Goal: Task Accomplishment & Management: Manage account settings

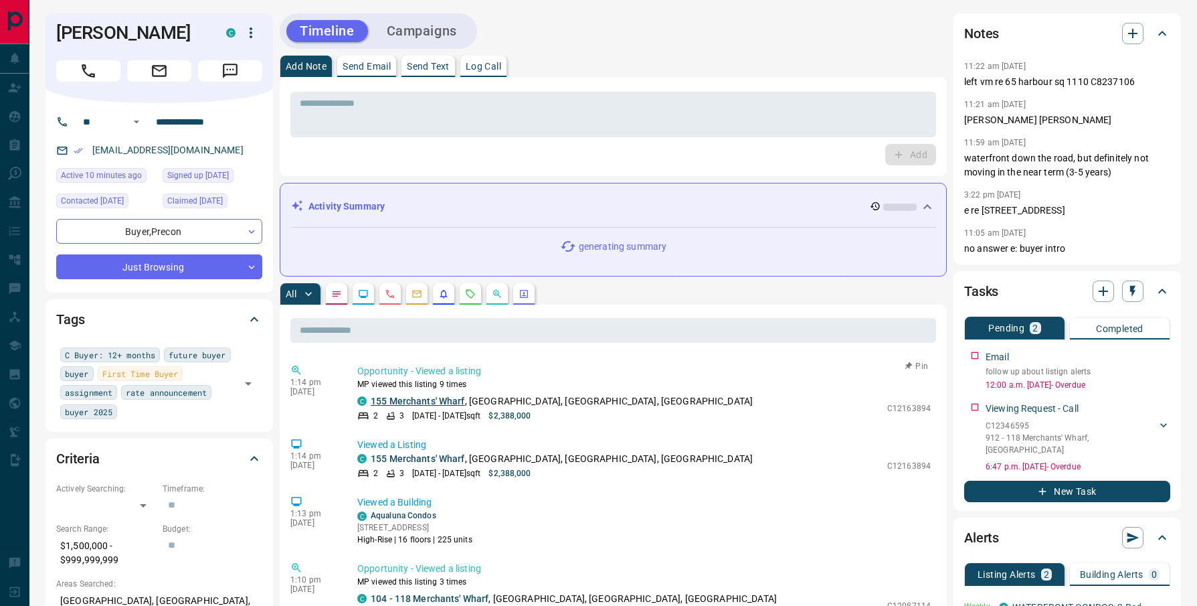
click at [412, 402] on link "155 Merchants' Wharf" at bounding box center [418, 400] width 94 height 11
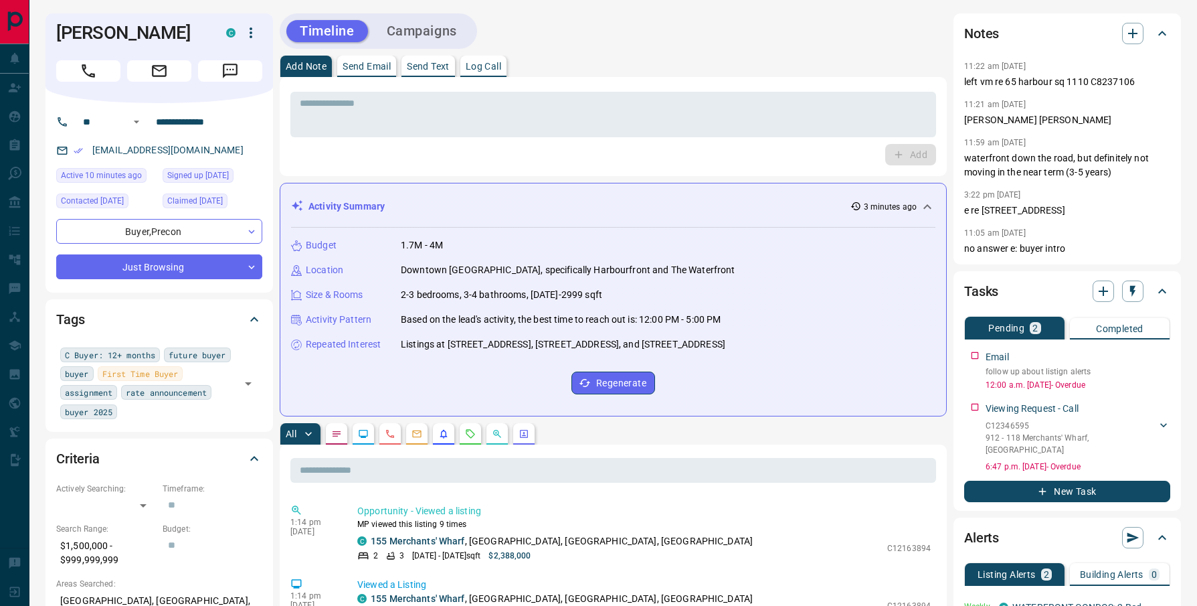
click at [833, 358] on div "Budget 1.7M - 4M Location [GEOGRAPHIC_DATA], specifically Harbourfront and The …" at bounding box center [613, 316] width 644 height 177
drag, startPoint x: 895, startPoint y: 405, endPoint x: 421, endPoint y: 163, distance: 532.4
click at [680, 323] on p "Based on the lead's activity, the best time to reach out is: 12:00 PM - 5:00 PM" at bounding box center [561, 319] width 320 height 14
drag, startPoint x: 703, startPoint y: 322, endPoint x: 457, endPoint y: 248, distance: 256.4
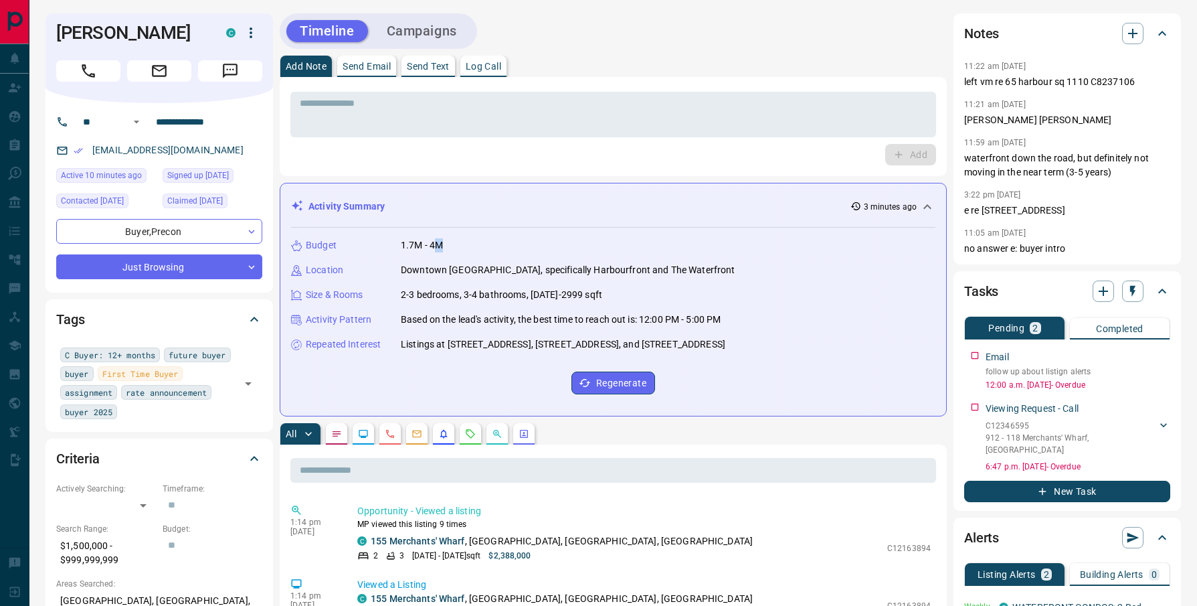
click at [457, 248] on div "Budget 1.7M - 4M Location [GEOGRAPHIC_DATA], specifically Harbourfront and The …" at bounding box center [613, 316] width 644 height 177
click at [725, 348] on p "Listings at [STREET_ADDRESS], [STREET_ADDRESS], and [STREET_ADDRESS]" at bounding box center [563, 344] width 325 height 14
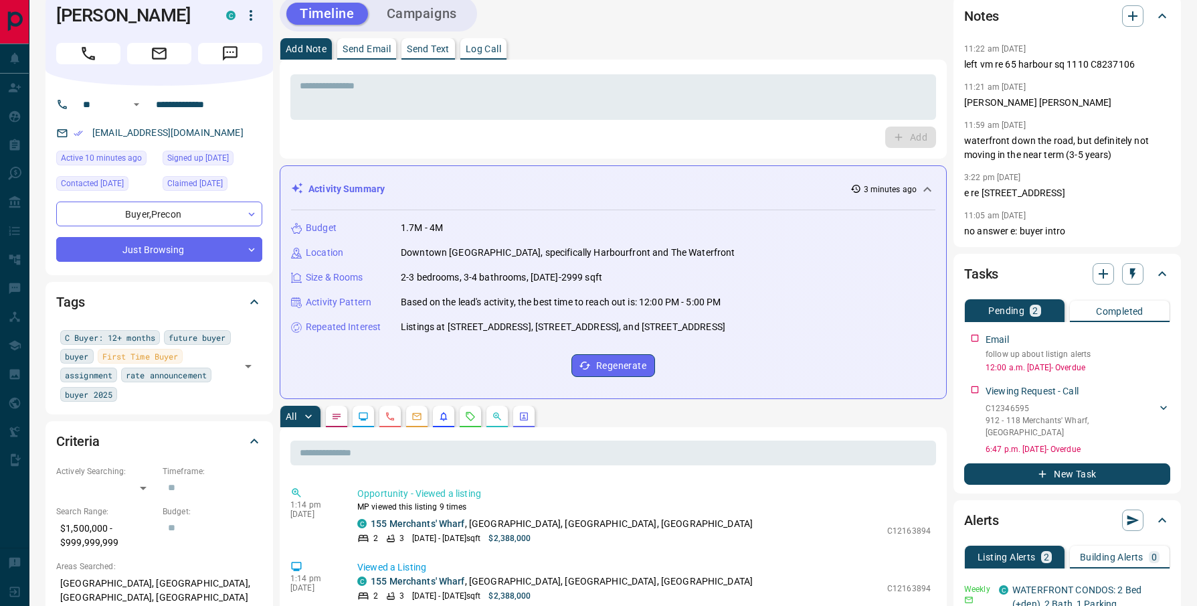
scroll to position [11, 0]
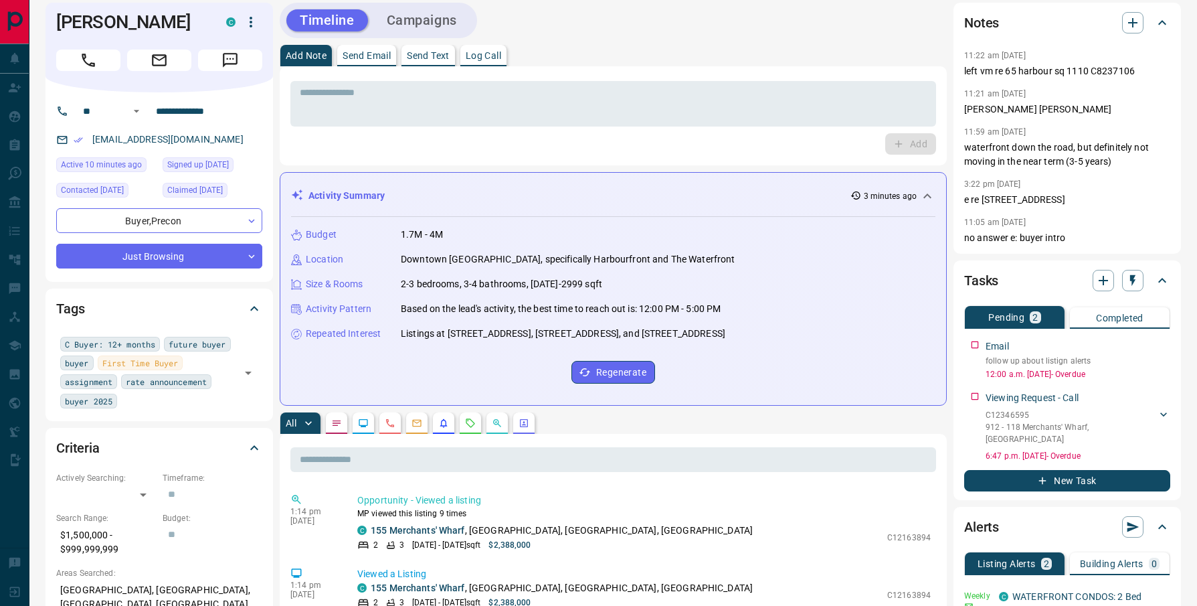
drag, startPoint x: 753, startPoint y: 329, endPoint x: 632, endPoint y: 254, distance: 141.9
click at [347, 198] on div "Activity Summary 3 minutes ago Budget 1.7M - 4M Location [GEOGRAPHIC_DATA], spe…" at bounding box center [613, 289] width 667 height 234
click at [833, 357] on div "Budget 1.7M - 4M Location [GEOGRAPHIC_DATA], specifically Harbourfront and The …" at bounding box center [613, 305] width 644 height 177
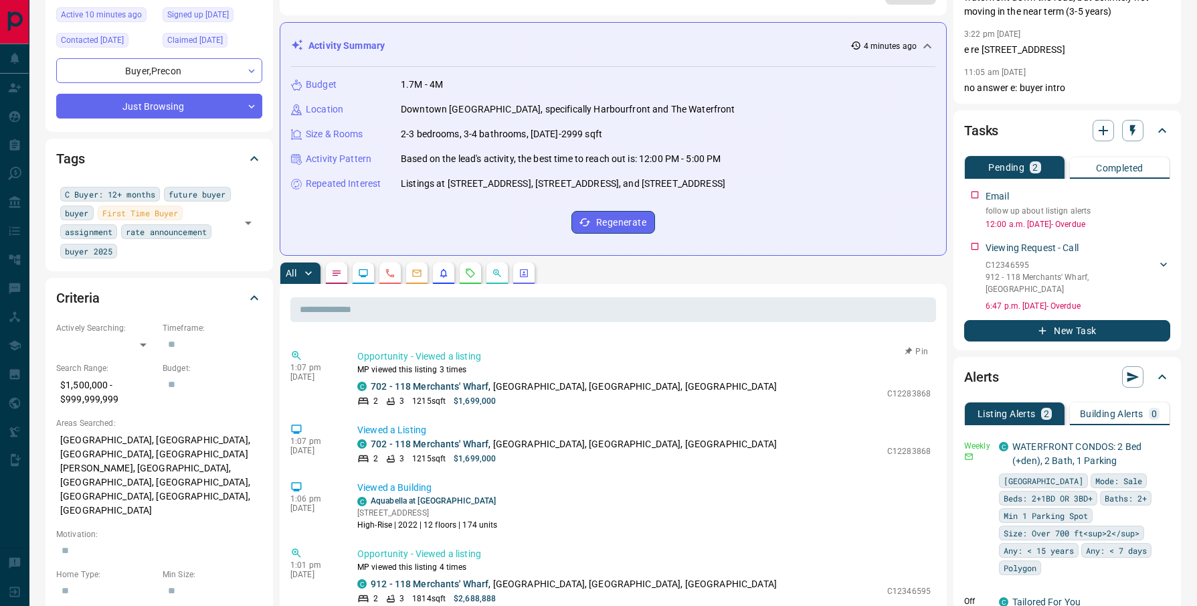
scroll to position [582, 0]
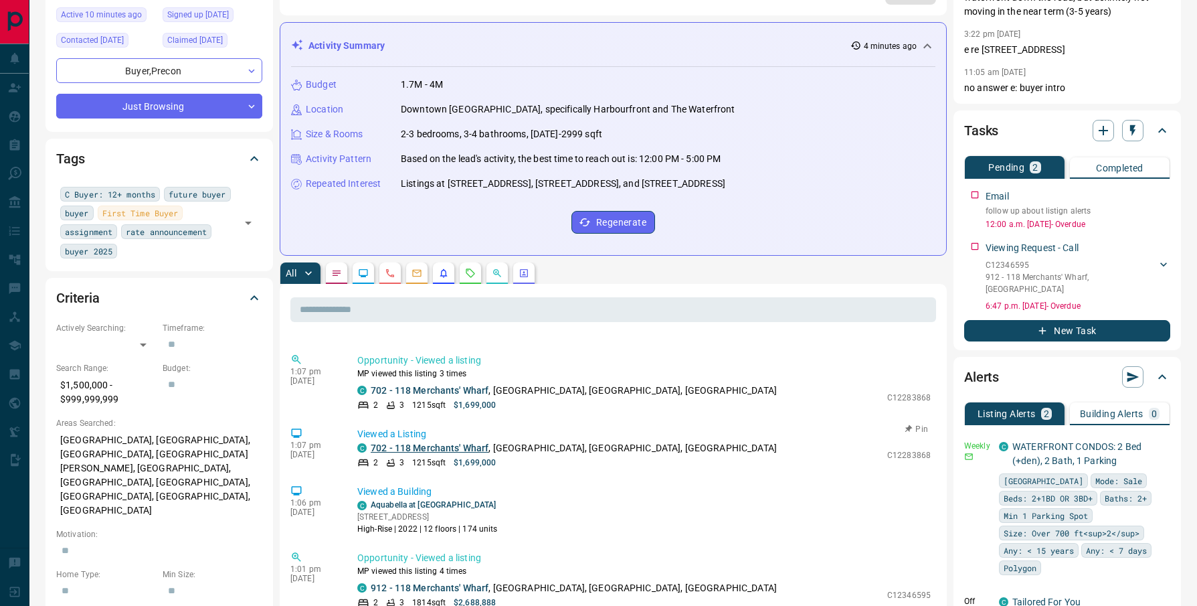
click at [452, 444] on link "702 - 118 Merchants' Wharf" at bounding box center [430, 447] width 118 height 11
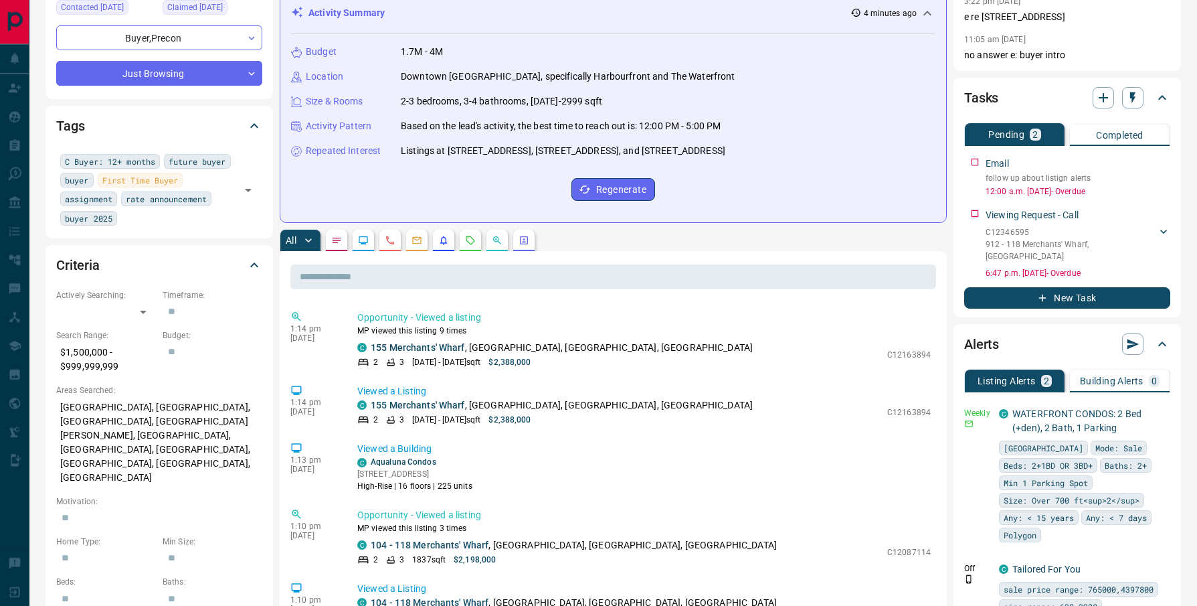
scroll to position [0, 0]
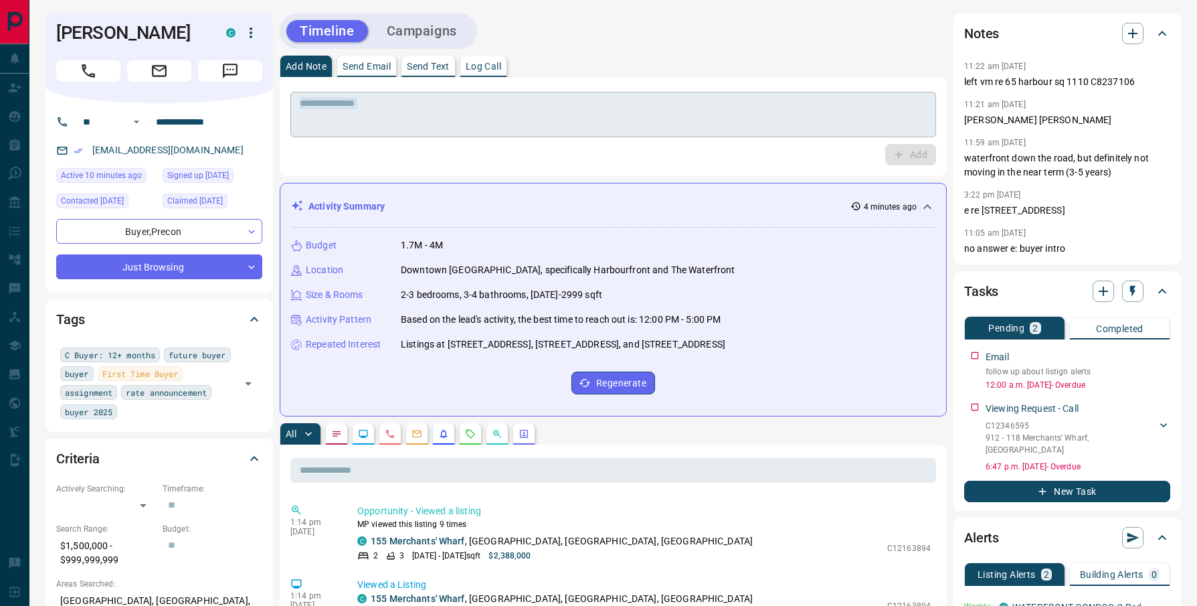
drag, startPoint x: 842, startPoint y: 361, endPoint x: 372, endPoint y: 116, distance: 530.6
click at [602, 219] on hr at bounding box center [613, 223] width 644 height 9
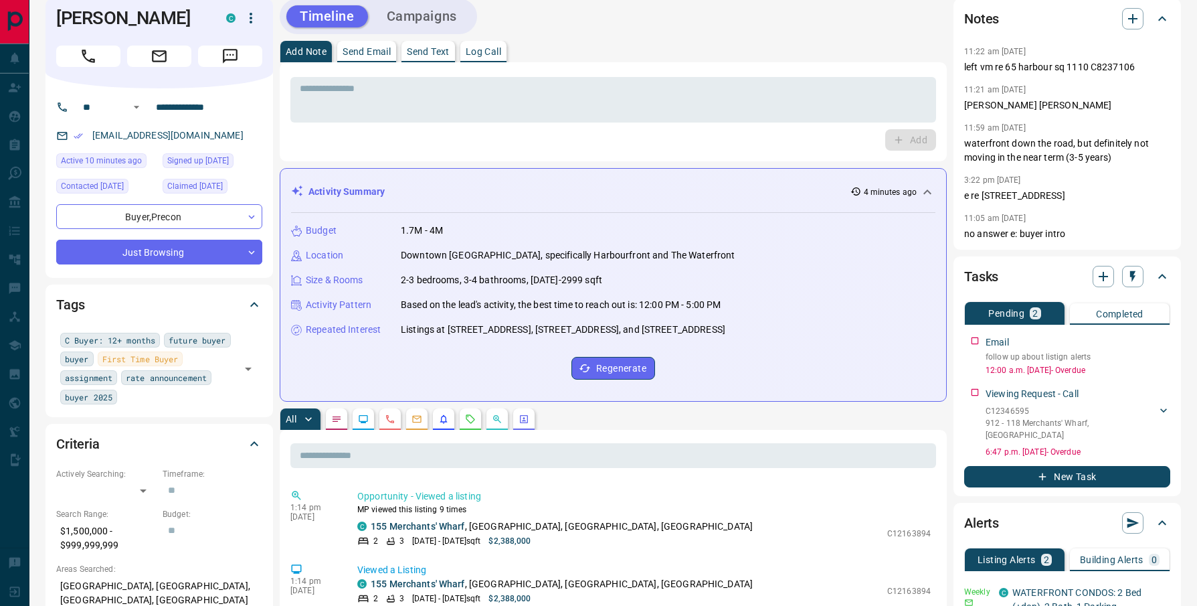
scroll to position [43, 0]
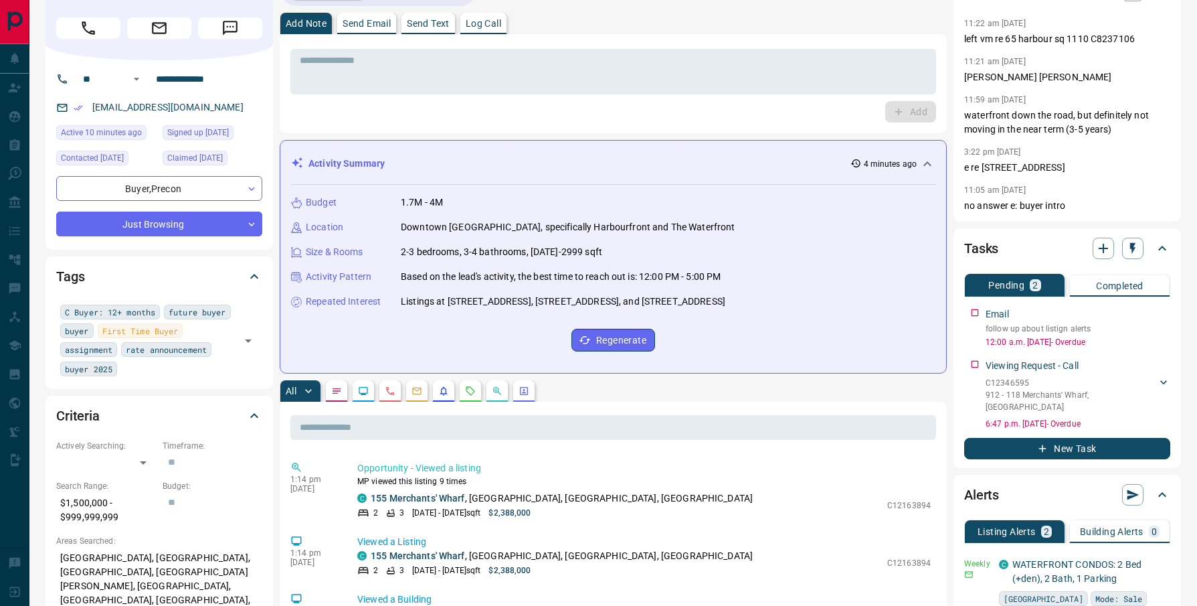
drag, startPoint x: 831, startPoint y: 335, endPoint x: 266, endPoint y: 155, distance: 592.7
click at [767, 310] on div "Budget 1.7M - 4M Location [GEOGRAPHIC_DATA], specifically Harbourfront and The …" at bounding box center [613, 273] width 644 height 177
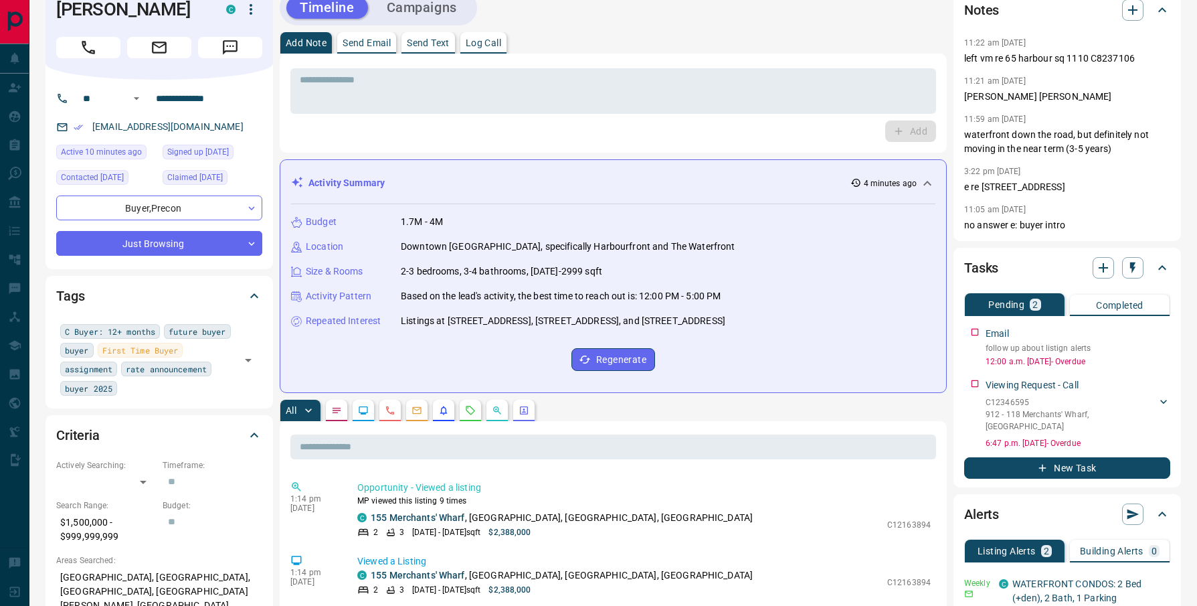
scroll to position [0, 0]
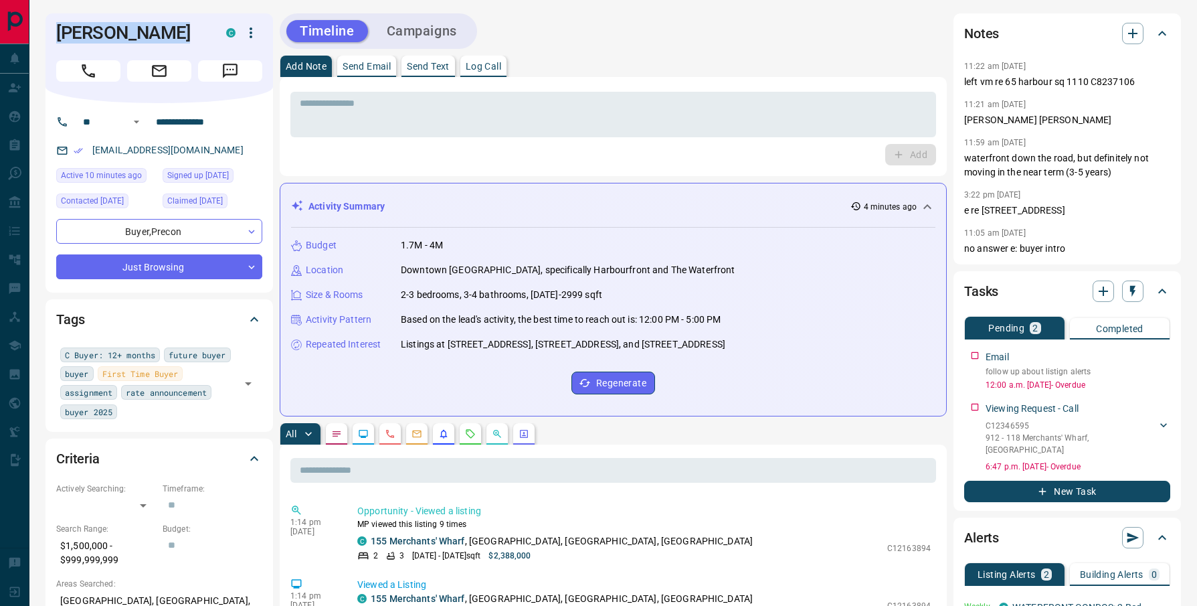
drag, startPoint x: 751, startPoint y: 393, endPoint x: 79, endPoint y: 39, distance: 759.6
click at [78, 37] on h1 "[PERSON_NAME]" at bounding box center [131, 32] width 150 height 21
drag, startPoint x: 63, startPoint y: 28, endPoint x: 831, endPoint y: 377, distance: 843.6
click at [206, 43] on h1 "[PERSON_NAME]" at bounding box center [131, 32] width 150 height 21
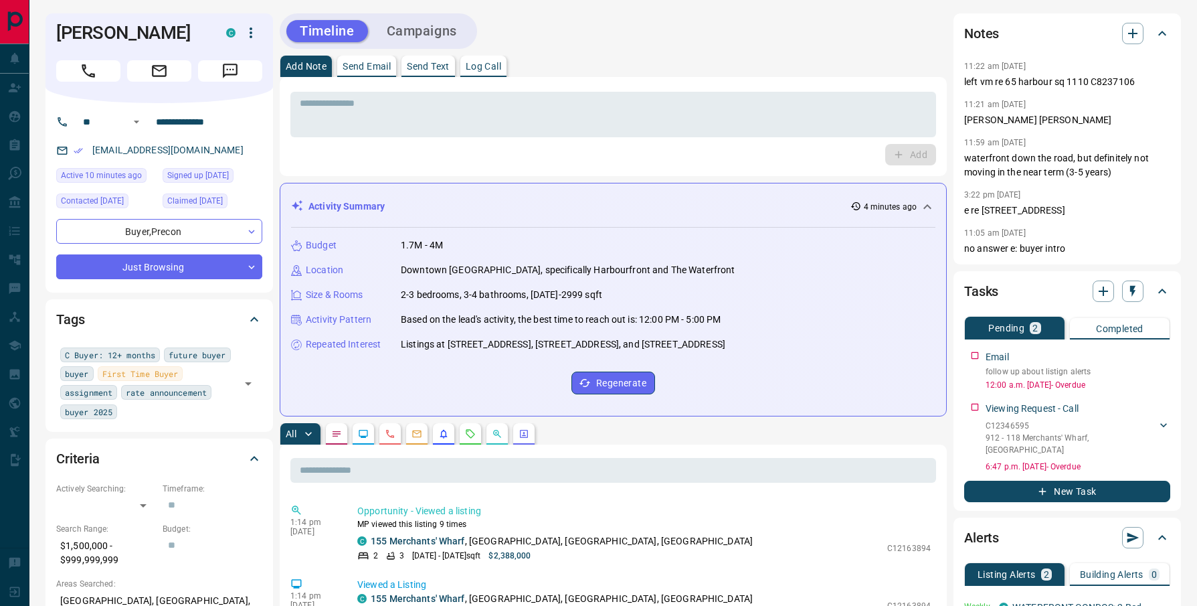
click at [834, 375] on div "Budget 1.7M - 4M Location [GEOGRAPHIC_DATA], specifically Harbourfront and The …" at bounding box center [613, 316] width 644 height 177
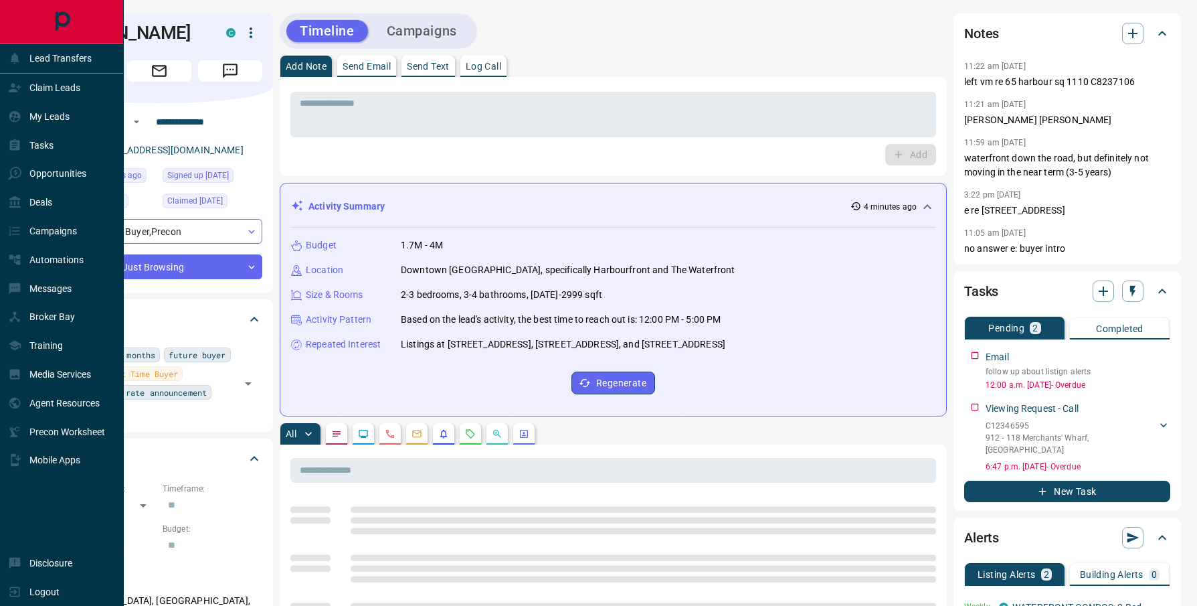
drag, startPoint x: 828, startPoint y: 379, endPoint x: 184, endPoint y: 100, distance: 701.9
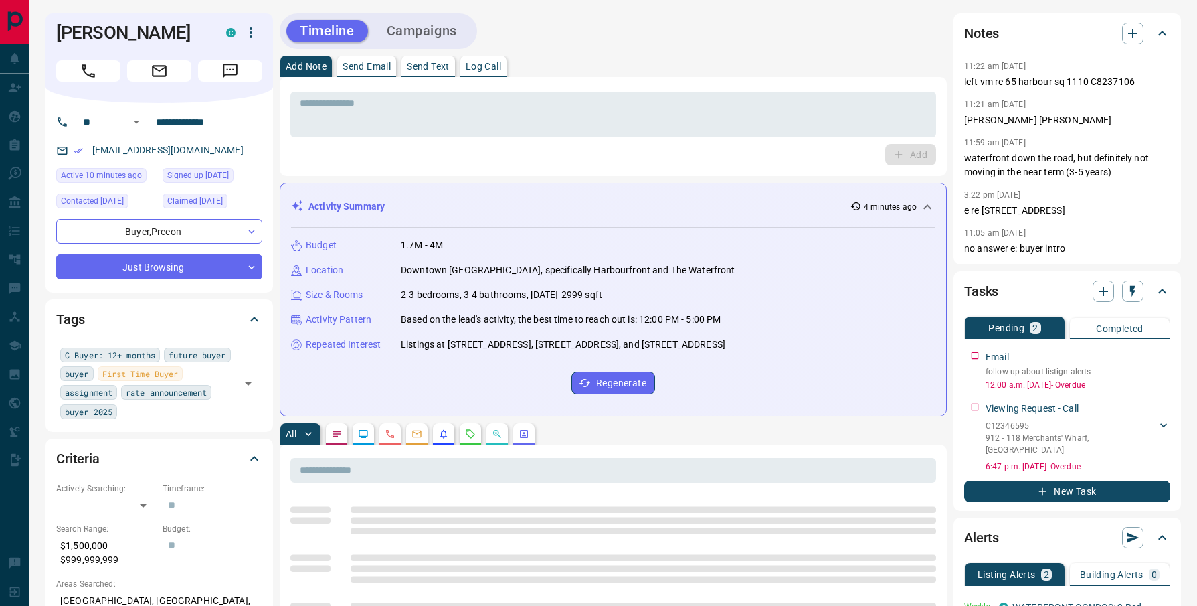
click at [737, 314] on div "Activity Pattern Based on the lead's activity, the best time to reach out is: 1…" at bounding box center [613, 319] width 644 height 14
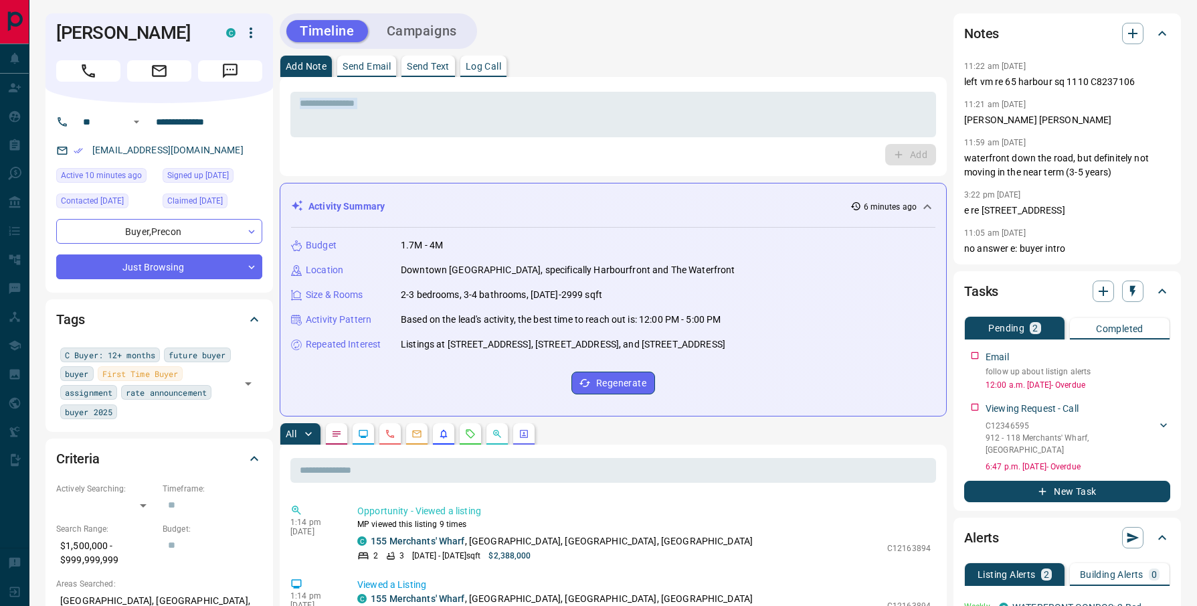
drag, startPoint x: 771, startPoint y: 372, endPoint x: 328, endPoint y: 148, distance: 496.4
click at [764, 357] on div "Budget 1.7M - 4M Location [GEOGRAPHIC_DATA], specifically Harbourfront and The …" at bounding box center [613, 316] width 644 height 177
drag, startPoint x: 755, startPoint y: 359, endPoint x: 32, endPoint y: 6, distance: 805.0
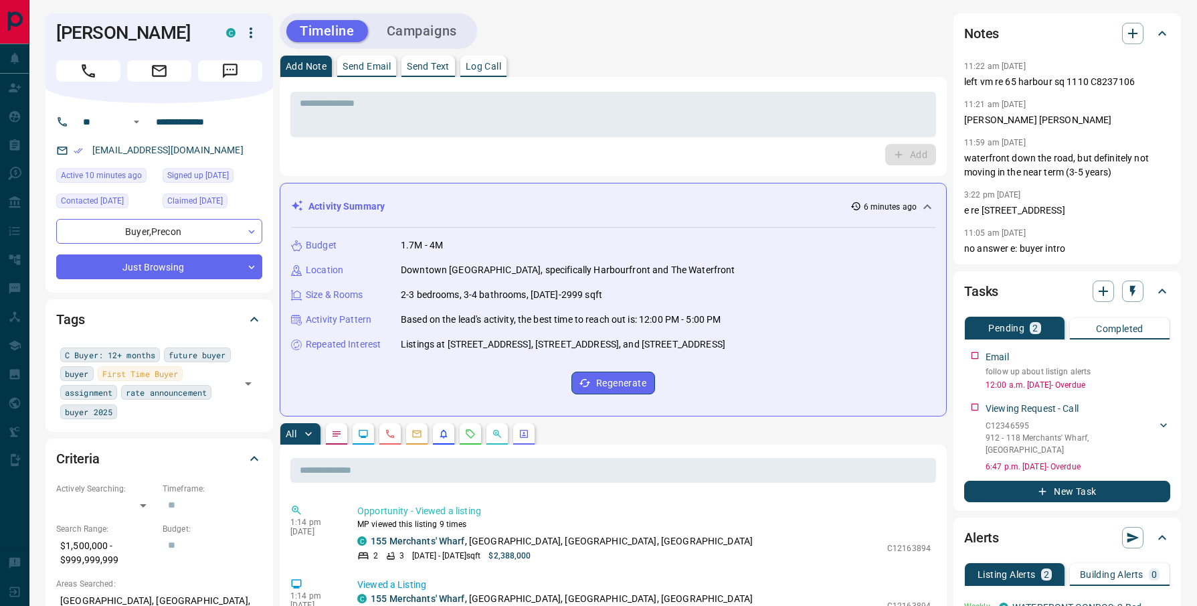
click at [820, 355] on div "Budget 1.7M - 4M Location [GEOGRAPHIC_DATA], specifically Harbourfront and The …" at bounding box center [613, 316] width 644 height 177
drag, startPoint x: 790, startPoint y: 371, endPoint x: 460, endPoint y: 175, distance: 383.4
click at [780, 361] on div "Budget 1.7M - 4M Location [GEOGRAPHIC_DATA], specifically Harbourfront and The …" at bounding box center [613, 316] width 644 height 177
drag, startPoint x: 534, startPoint y: 245, endPoint x: 331, endPoint y: 100, distance: 249.4
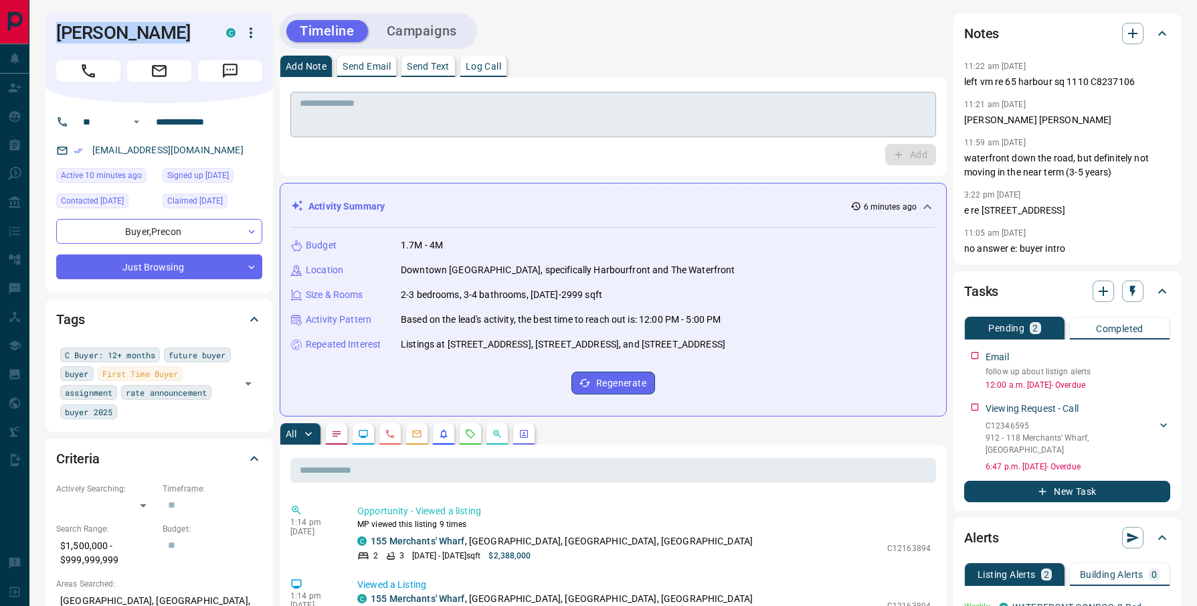
click at [824, 371] on div "Budget 1.7M - 4M Location [GEOGRAPHIC_DATA], specifically Harbourfront and The …" at bounding box center [613, 316] width 644 height 177
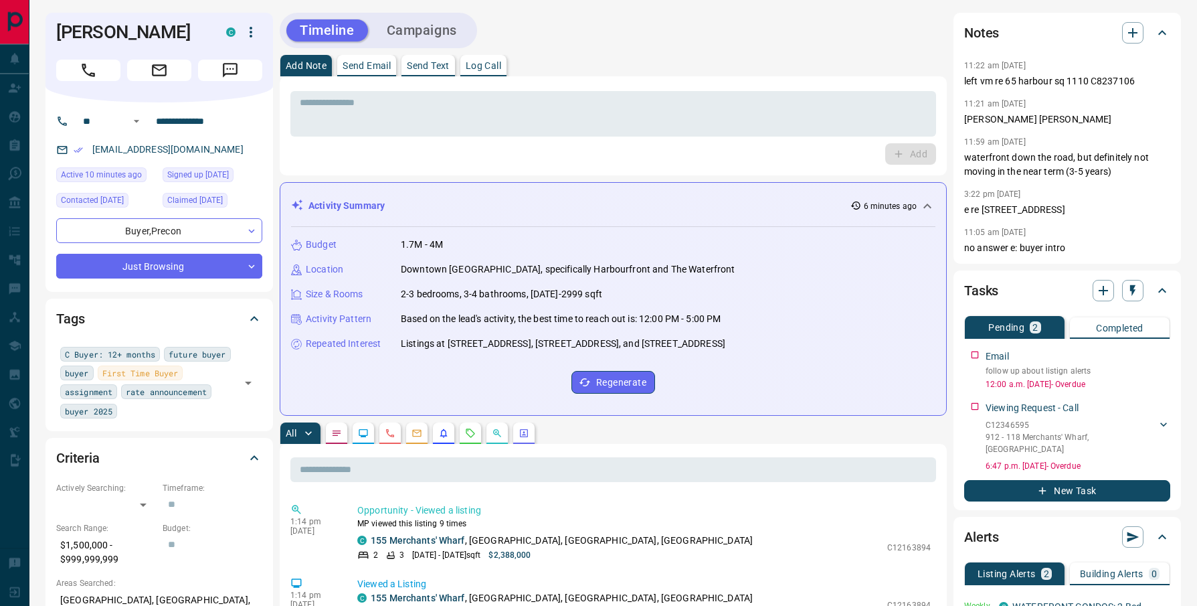
scroll to position [11, 0]
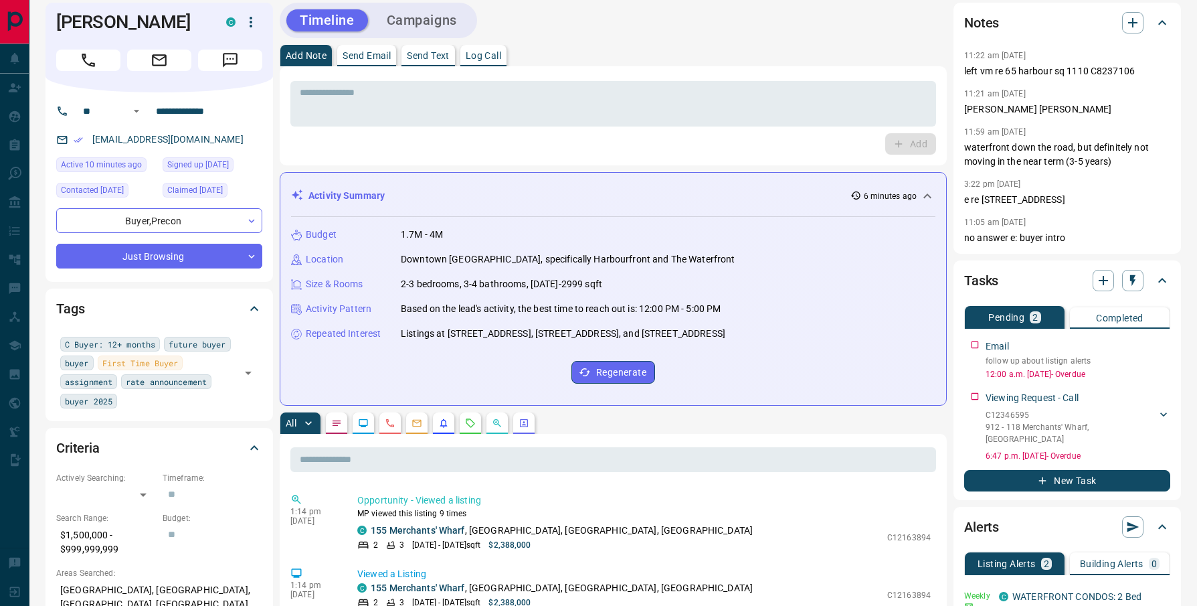
click at [806, 367] on div "Budget 1.7M - 4M Location [GEOGRAPHIC_DATA], specifically Harbourfront and The …" at bounding box center [613, 305] width 644 height 177
click at [801, 347] on div "Budget 1.7M - 4M Location [GEOGRAPHIC_DATA], specifically Harbourfront and The …" at bounding box center [613, 305] width 644 height 177
drag, startPoint x: 809, startPoint y: 372, endPoint x: 495, endPoint y: 287, distance: 325.1
click at [317, 205] on div "Activity Summary 6 minutes ago Budget 1.7M - 4M Location [GEOGRAPHIC_DATA], spe…" at bounding box center [613, 289] width 667 height 234
click at [742, 301] on div "Budget 1.7M - 4M Location [GEOGRAPHIC_DATA], specifically Harbourfront and The …" at bounding box center [613, 305] width 644 height 177
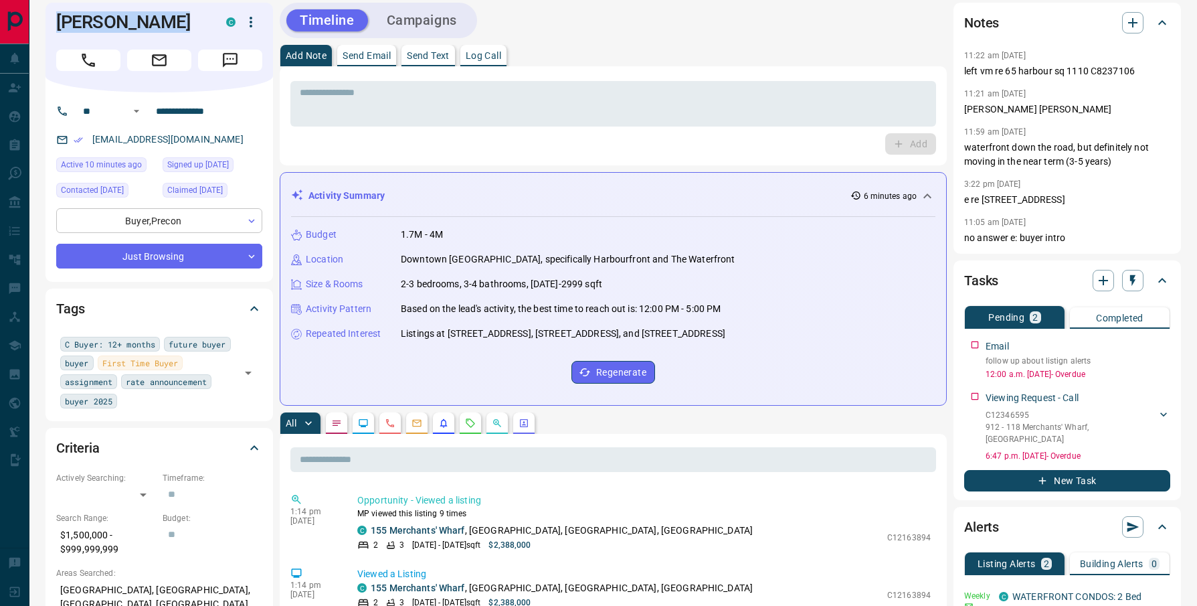
drag, startPoint x: 804, startPoint y: 355, endPoint x: 255, endPoint y: 214, distance: 567.0
click at [733, 371] on div "Budget 1.7M - 4M Location [GEOGRAPHIC_DATA], specifically Harbourfront and The …" at bounding box center [613, 305] width 644 height 177
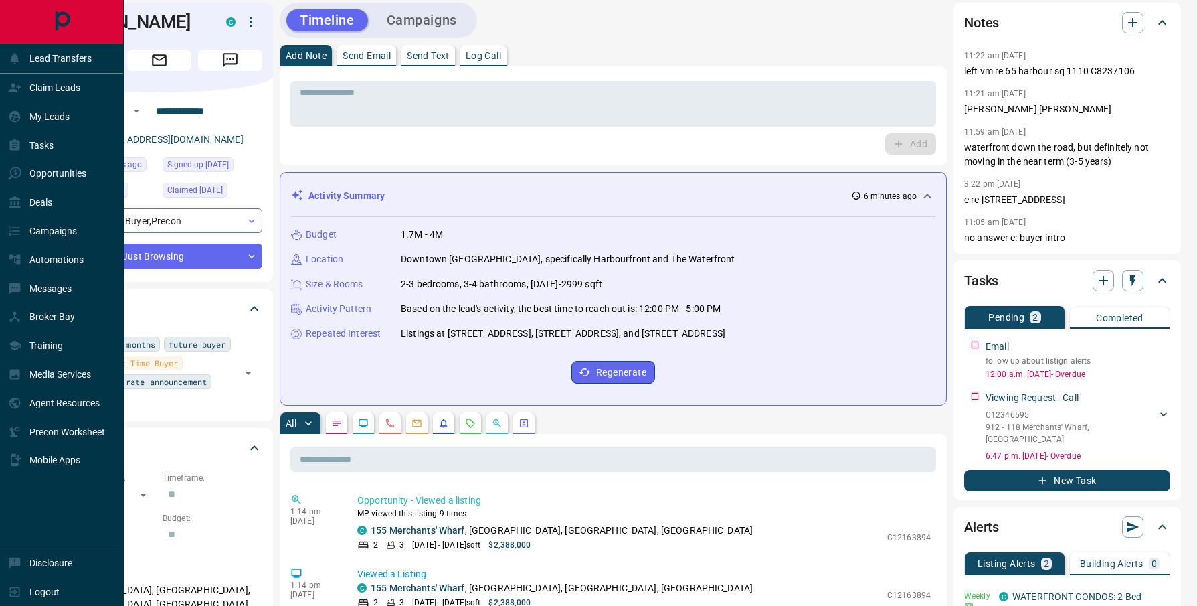
drag, startPoint x: 747, startPoint y: 370, endPoint x: 66, endPoint y: 7, distance: 771.7
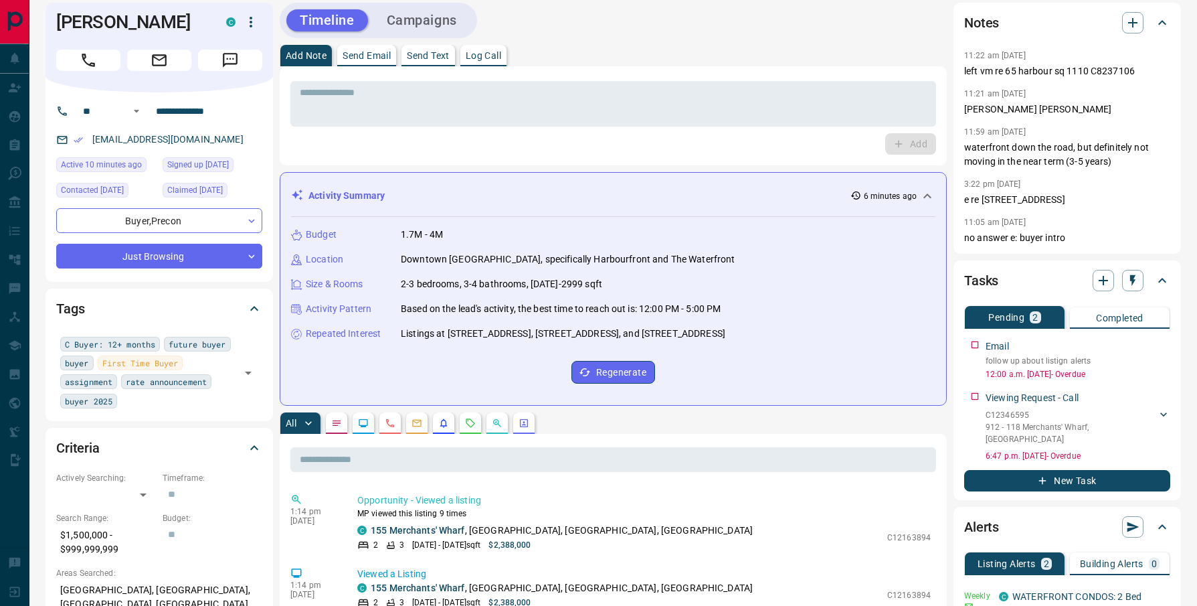
click at [730, 355] on div "Budget 1.7M - 4M Location [GEOGRAPHIC_DATA], specifically Harbourfront and The …" at bounding box center [613, 305] width 644 height 177
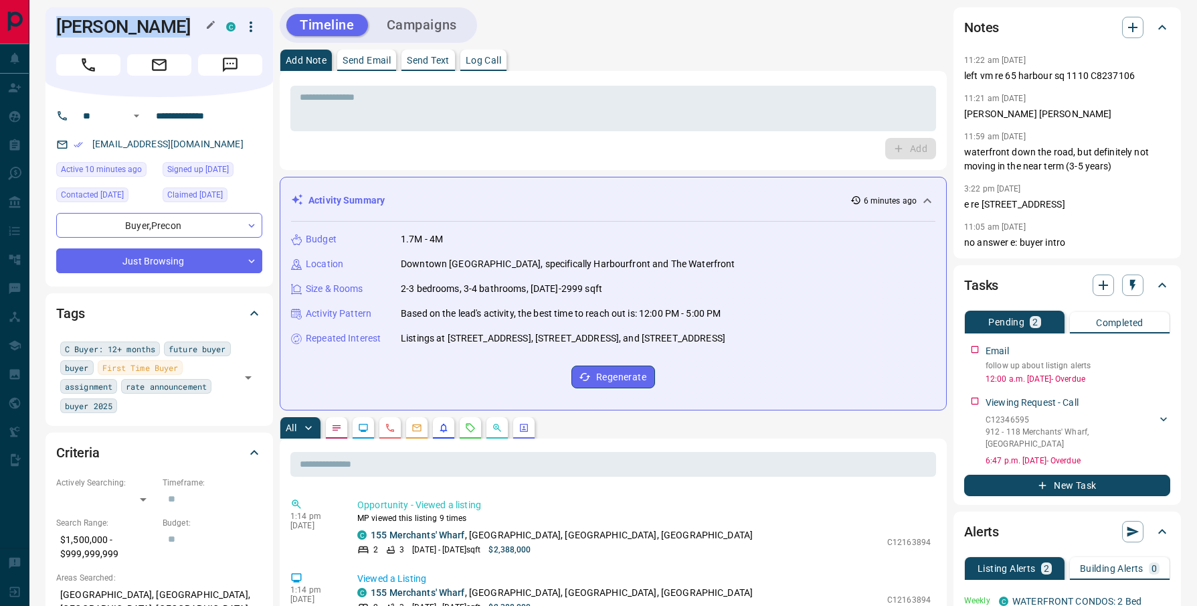
drag, startPoint x: 725, startPoint y: 345, endPoint x: 30, endPoint y: -1, distance: 776.5
click at [30, 0] on html "**********" at bounding box center [598, 297] width 1197 height 606
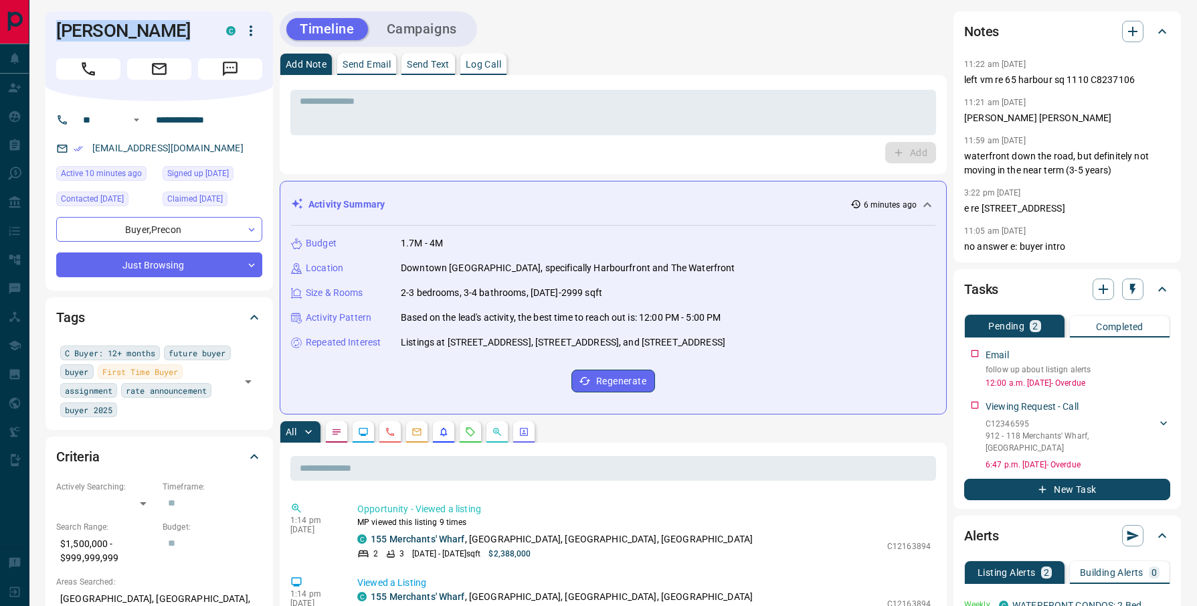
click at [776, 363] on div "Budget 1.7M - 4M Location [GEOGRAPHIC_DATA], specifically Harbourfront and The …" at bounding box center [613, 313] width 644 height 177
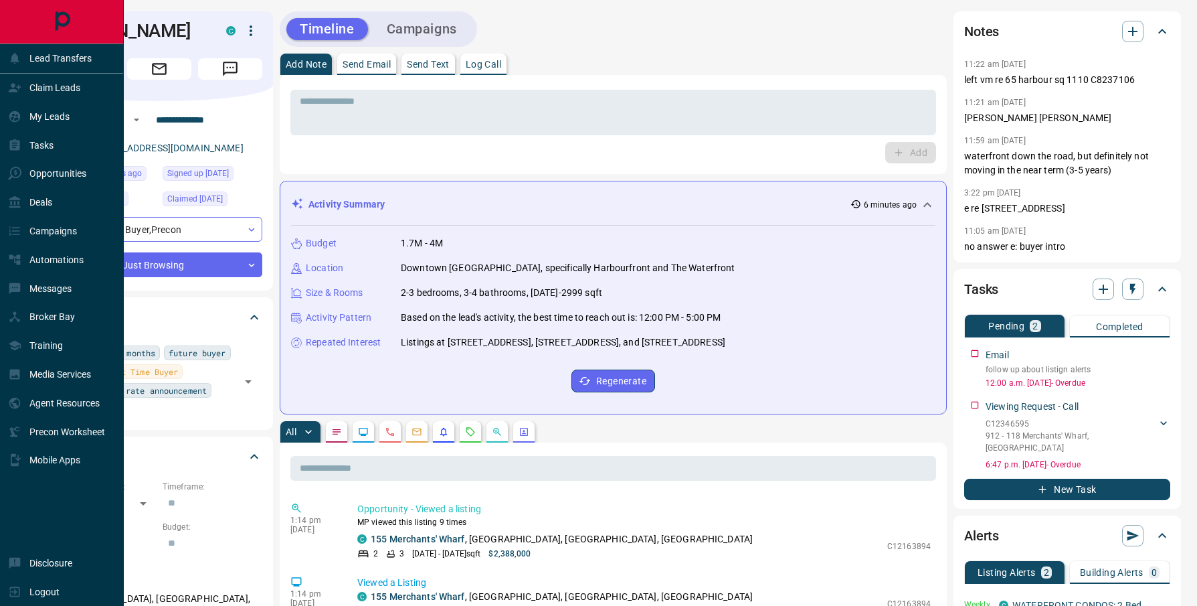
drag, startPoint x: 824, startPoint y: 373, endPoint x: 29, endPoint y: 12, distance: 873.8
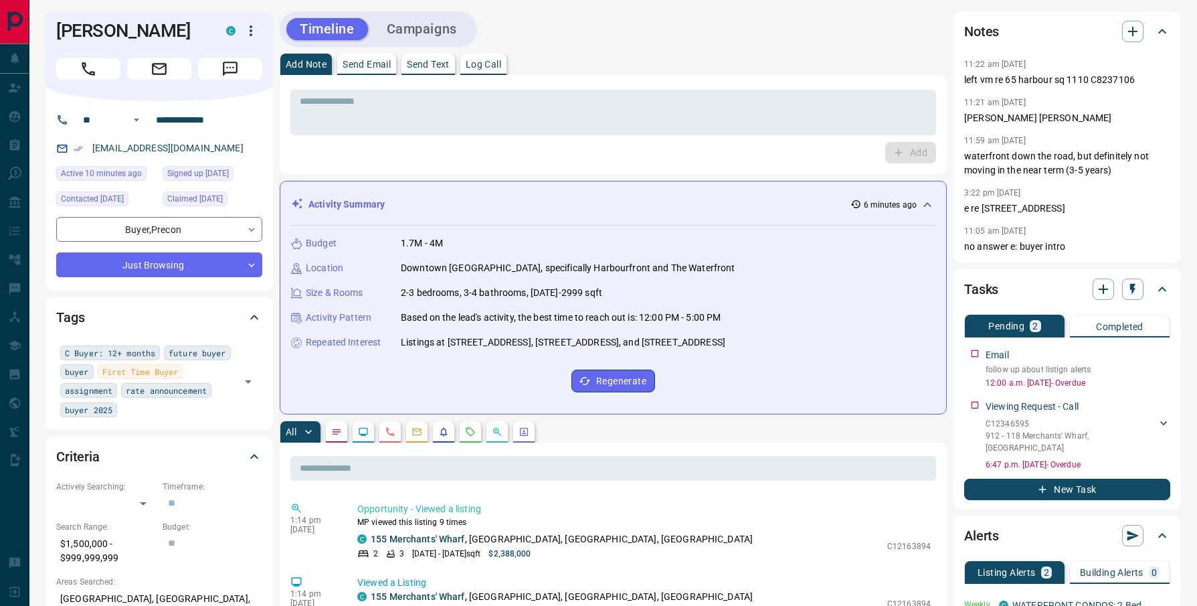
click at [780, 389] on div "Budget 1.7M - 4M Location [GEOGRAPHIC_DATA], specifically Harbourfront and The …" at bounding box center [613, 313] width 644 height 177
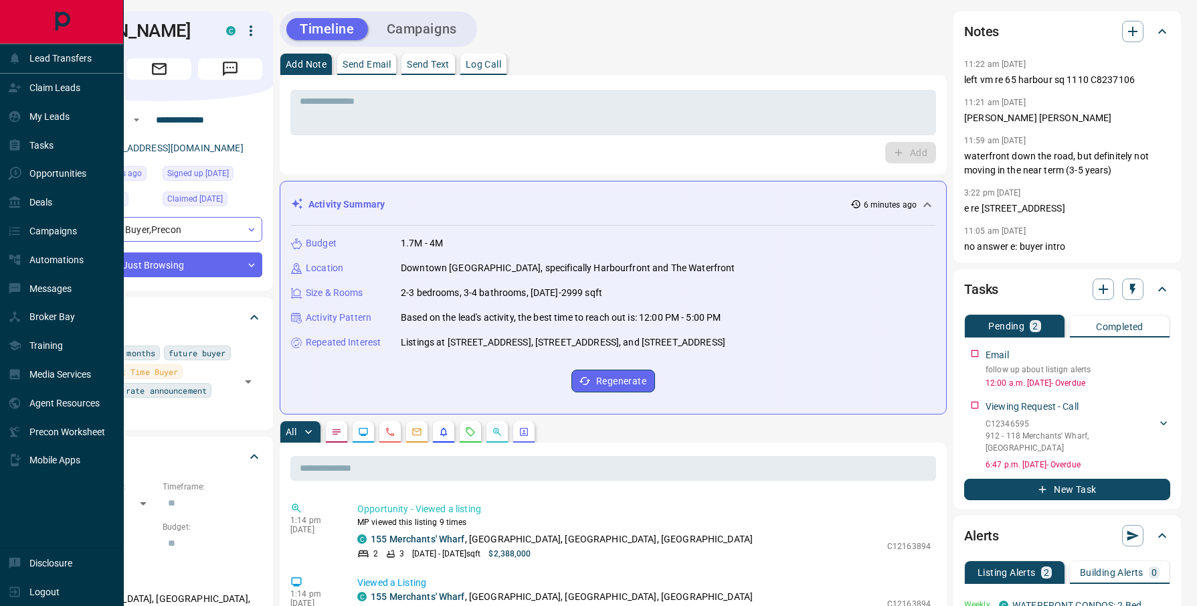
drag, startPoint x: 832, startPoint y: 393, endPoint x: 603, endPoint y: 290, distance: 251.0
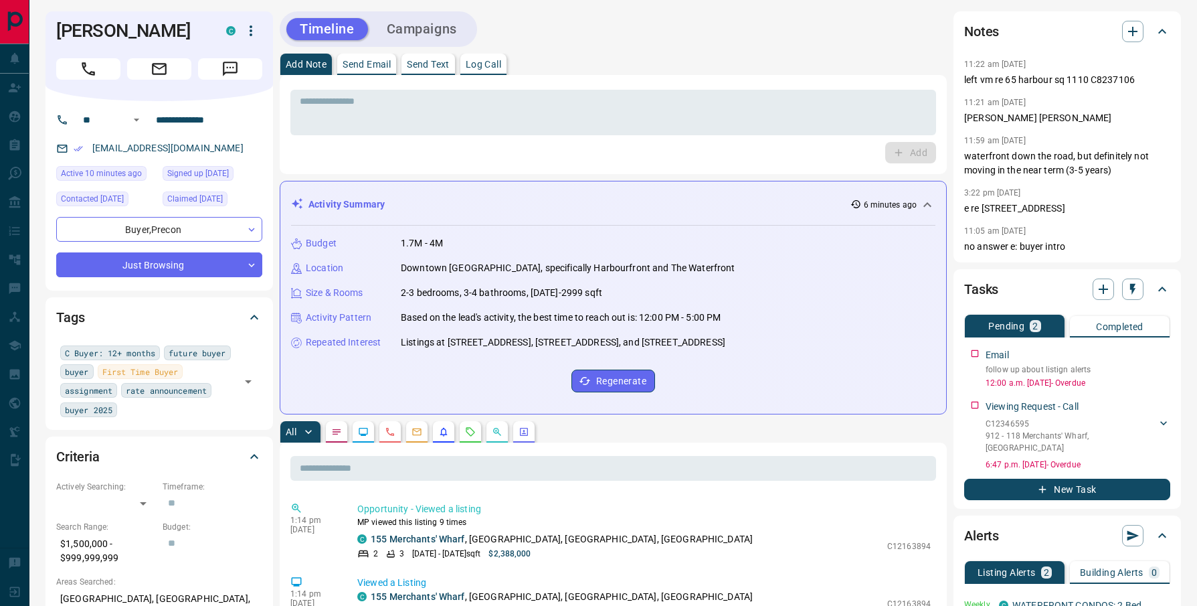
click at [792, 367] on div "Budget 1.7M - 4M Location [GEOGRAPHIC_DATA], specifically Harbourfront and The …" at bounding box center [613, 313] width 644 height 177
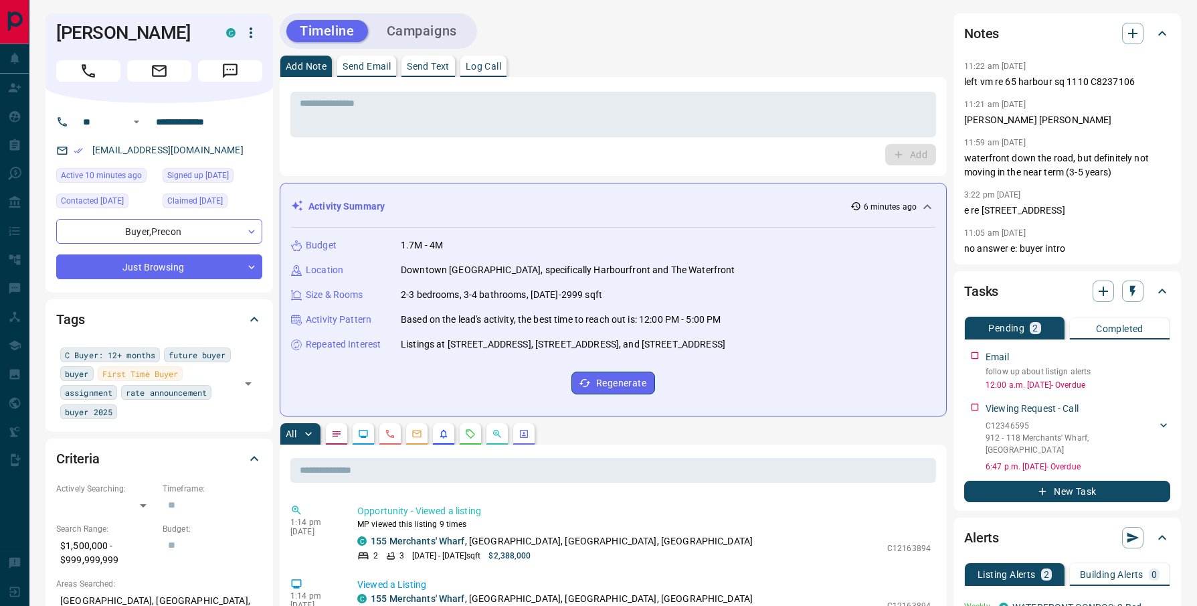
drag, startPoint x: 784, startPoint y: 367, endPoint x: 121, endPoint y: -47, distance: 781.5
click at [121, 0] on html "**********" at bounding box center [598, 303] width 1197 height 606
drag, startPoint x: 788, startPoint y: 357, endPoint x: 832, endPoint y: 390, distance: 55.0
click at [790, 359] on div "Budget 1.7M - 4M Location [GEOGRAPHIC_DATA], specifically Harbourfront and The …" at bounding box center [613, 316] width 644 height 177
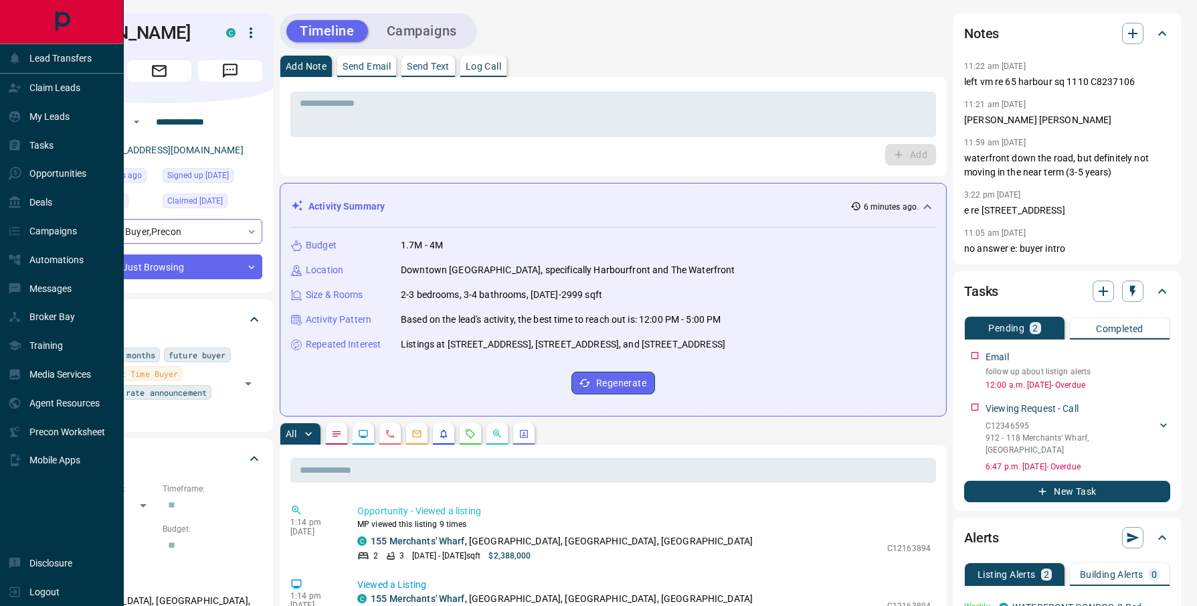
drag, startPoint x: 852, startPoint y: 394, endPoint x: 130, endPoint y: 56, distance: 796.5
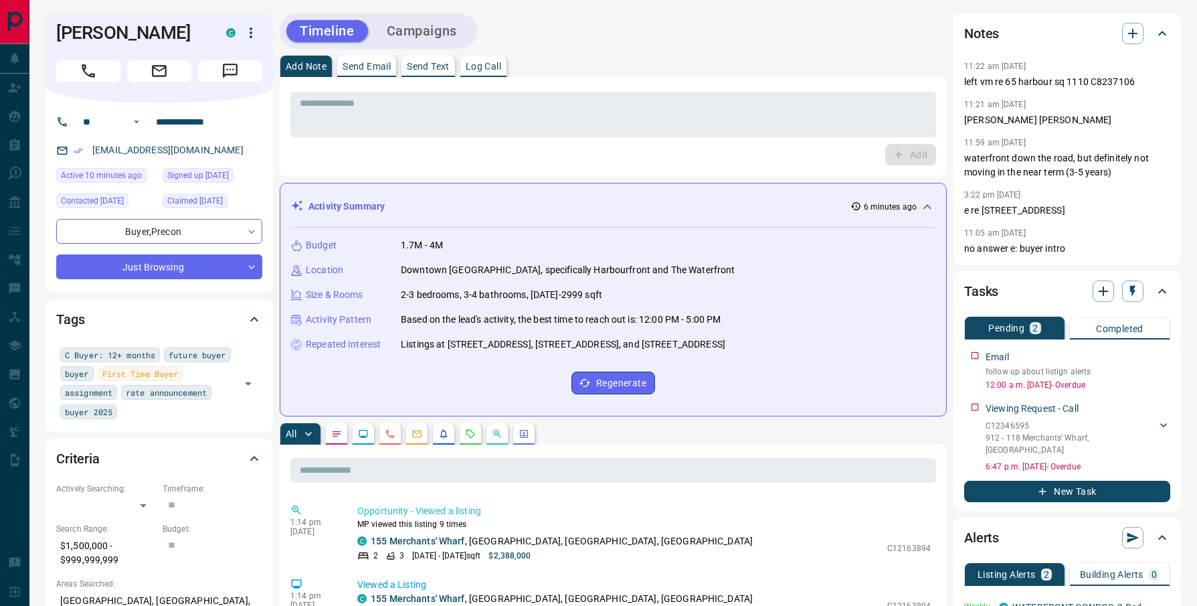
click at [876, 355] on div "Budget 1.7M - 4M Location [GEOGRAPHIC_DATA], specifically Harbourfront and The …" at bounding box center [613, 316] width 644 height 177
drag, startPoint x: 845, startPoint y: 373, endPoint x: 109, endPoint y: -6, distance: 828.1
click at [109, 0] on html "**********" at bounding box center [598, 303] width 1197 height 606
click at [874, 387] on div "Budget 1.7M - 4M Location [GEOGRAPHIC_DATA], specifically Harbourfront and The …" at bounding box center [613, 316] width 644 height 177
drag, startPoint x: 887, startPoint y: 397, endPoint x: 128, endPoint y: 69, distance: 826.6
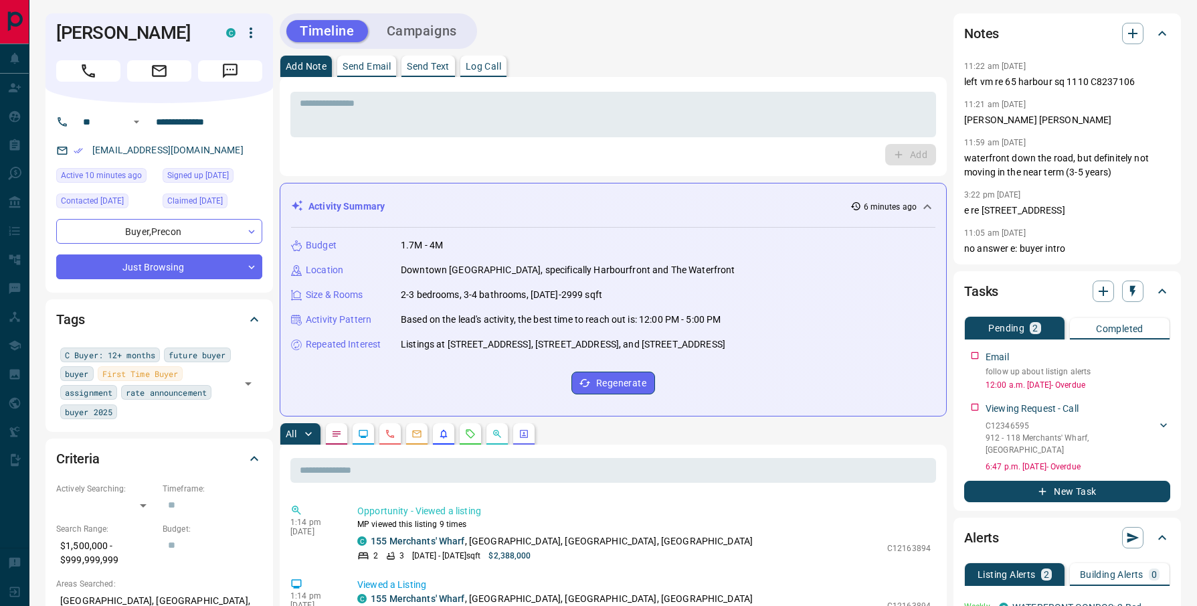
click at [790, 356] on div "Budget 1.7M - 4M Location [GEOGRAPHIC_DATA], specifically Harbourfront and The …" at bounding box center [613, 316] width 644 height 177
drag, startPoint x: 835, startPoint y: 366, endPoint x: 47, endPoint y: 23, distance: 859.7
click at [773, 387] on div "Budget 1.7M - 4M Location [GEOGRAPHIC_DATA], specifically Harbourfront and The …" at bounding box center [613, 316] width 644 height 177
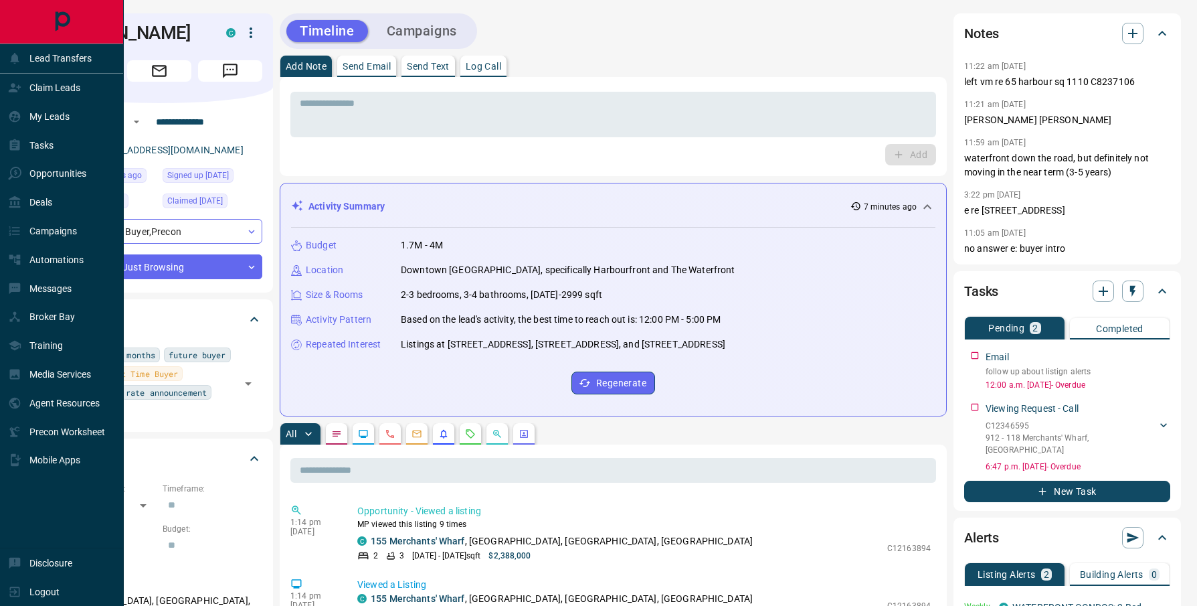
drag, startPoint x: 820, startPoint y: 400, endPoint x: 71, endPoint y: 9, distance: 845.2
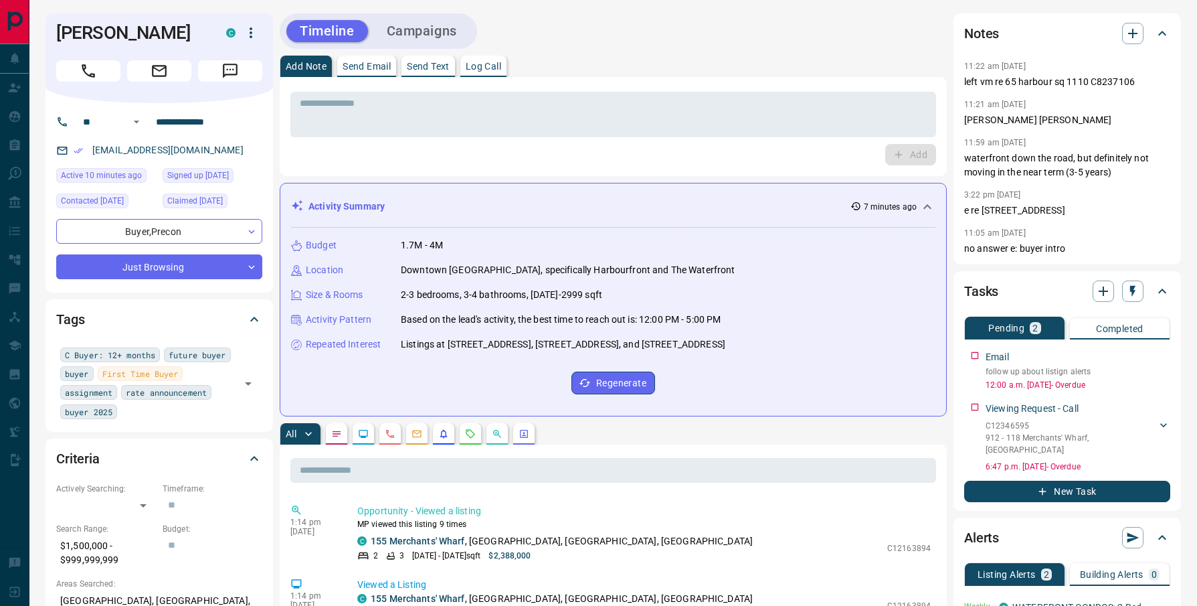
click at [789, 367] on div "Budget 1.7M - 4M Location [GEOGRAPHIC_DATA], specifically Harbourfront and The …" at bounding box center [613, 316] width 644 height 177
drag, startPoint x: 816, startPoint y: 381, endPoint x: 71, endPoint y: 39, distance: 820.4
drag, startPoint x: 807, startPoint y: 359, endPoint x: 814, endPoint y: 379, distance: 20.5
click at [806, 359] on div "Budget 1.7M - 4M Location [GEOGRAPHIC_DATA], specifically Harbourfront and The …" at bounding box center [613, 316] width 644 height 177
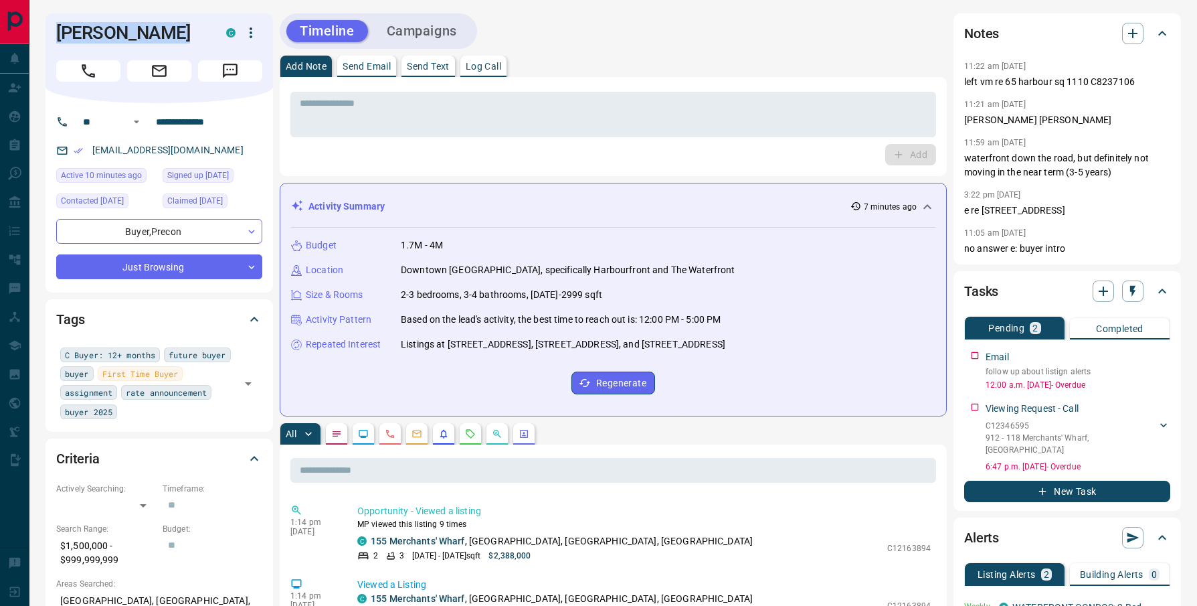
drag, startPoint x: 747, startPoint y: 355, endPoint x: 384, endPoint y: 165, distance: 409.7
click at [678, 294] on div "Size & Rooms 2-3 bedrooms, 3-4 bathrooms, [DATE]-2999 sqft" at bounding box center [613, 295] width 644 height 14
drag, startPoint x: 812, startPoint y: 355, endPoint x: 333, endPoint y: 77, distance: 554.3
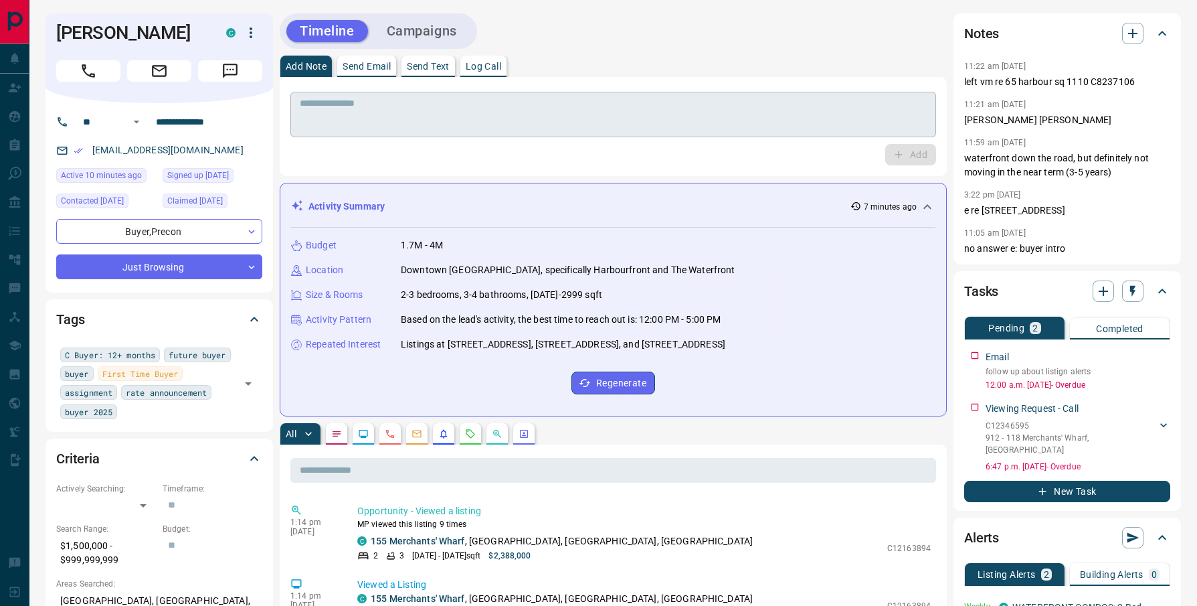
click at [425, 110] on textarea at bounding box center [613, 115] width 627 height 34
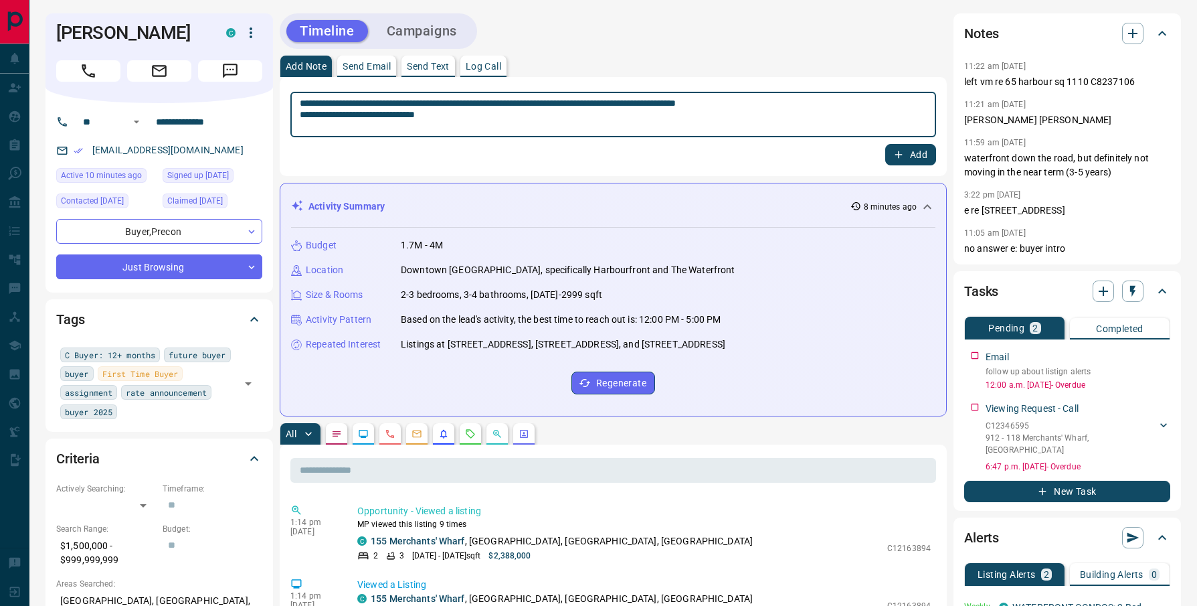
type textarea "**********"
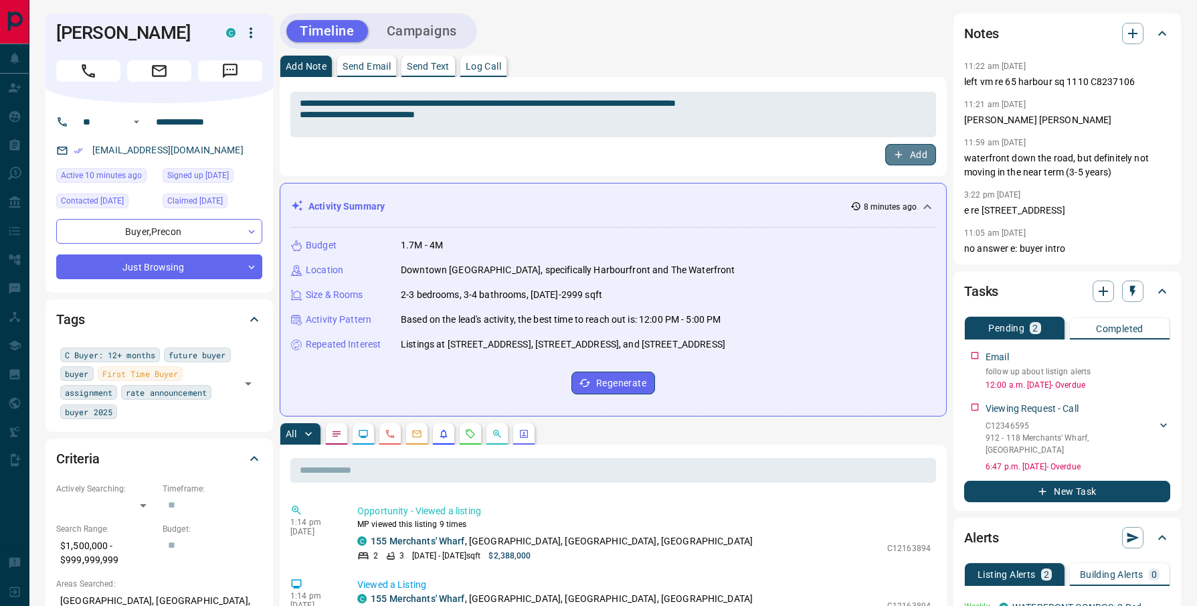
click at [907, 159] on button "Add" at bounding box center [910, 154] width 51 height 21
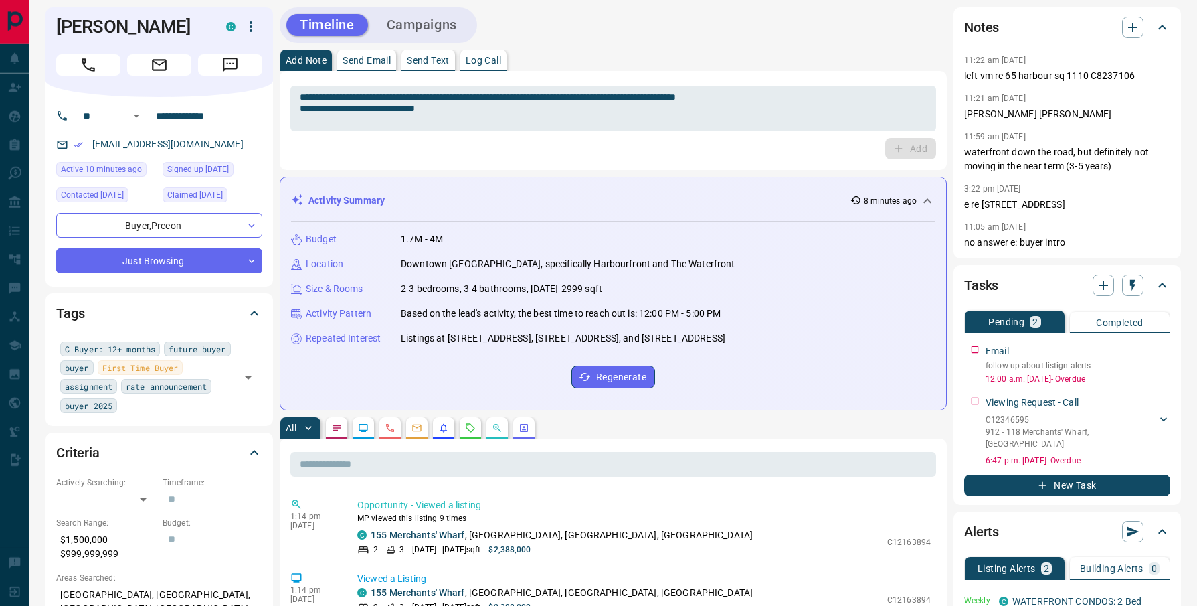
scroll to position [11, 0]
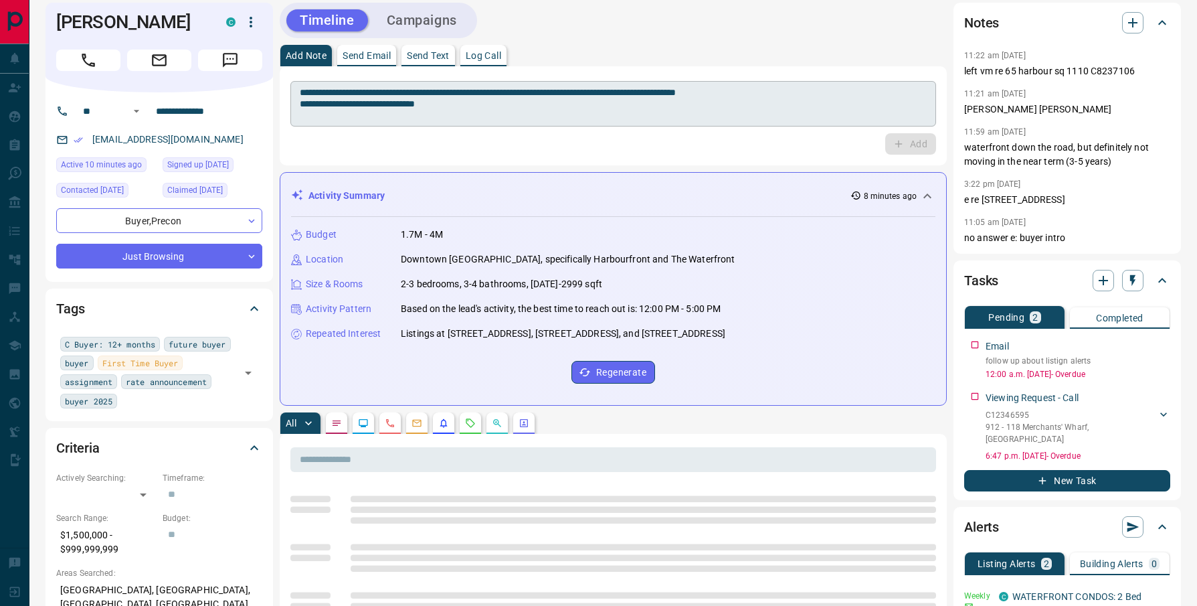
click at [482, 104] on textarea "**********" at bounding box center [613, 104] width 627 height 34
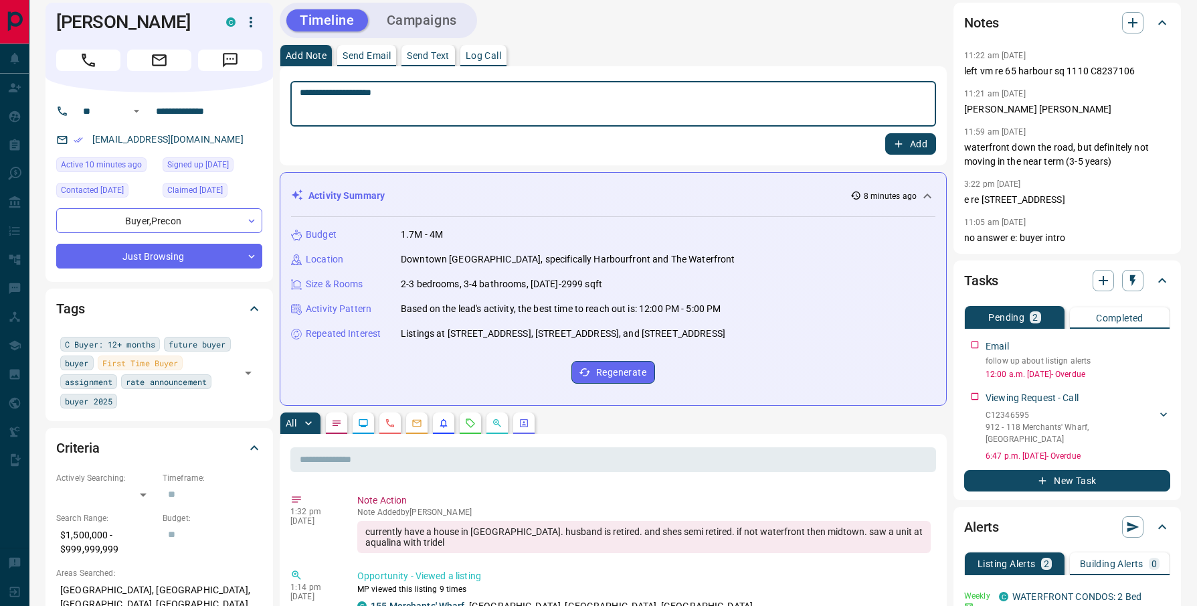
click at [478, 100] on textarea "**********" at bounding box center [613, 104] width 627 height 34
type textarea "**********"
click at [929, 147] on button "Add" at bounding box center [910, 143] width 51 height 21
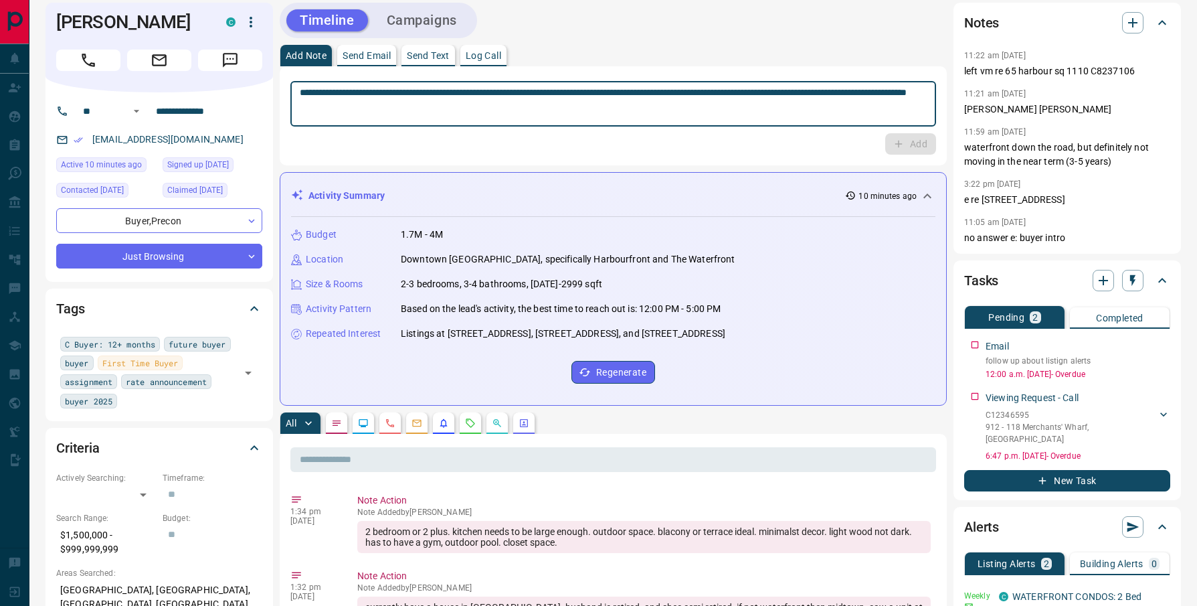
drag, startPoint x: 842, startPoint y: 100, endPoint x: 837, endPoint y: 105, distance: 7.6
click at [839, 100] on textarea "**********" at bounding box center [613, 104] width 627 height 34
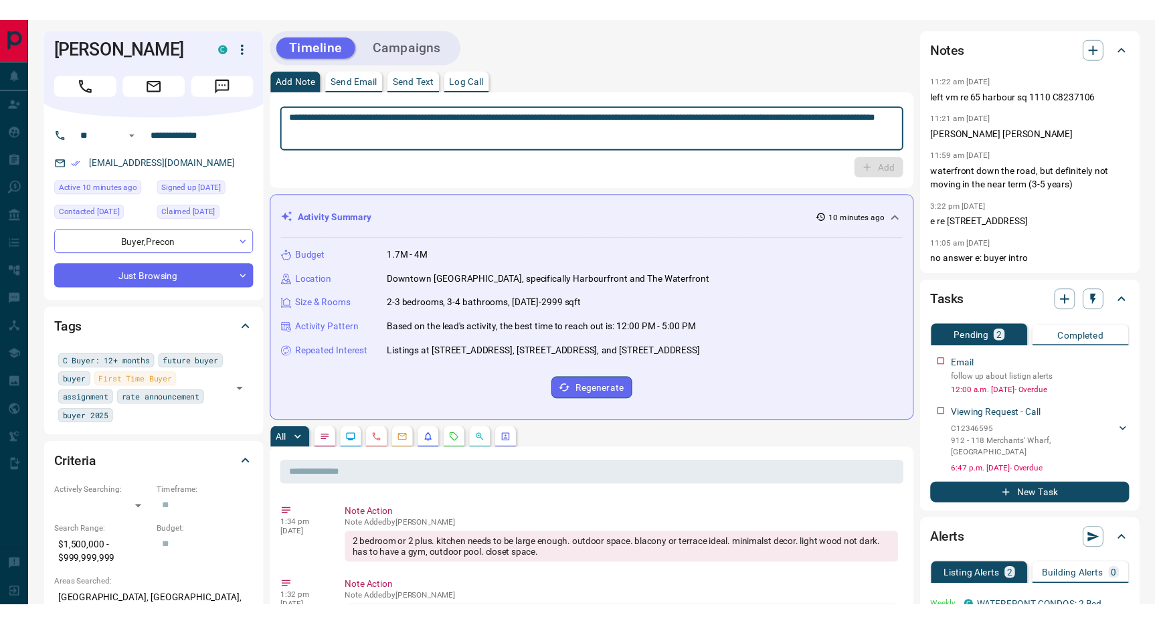
scroll to position [0, 0]
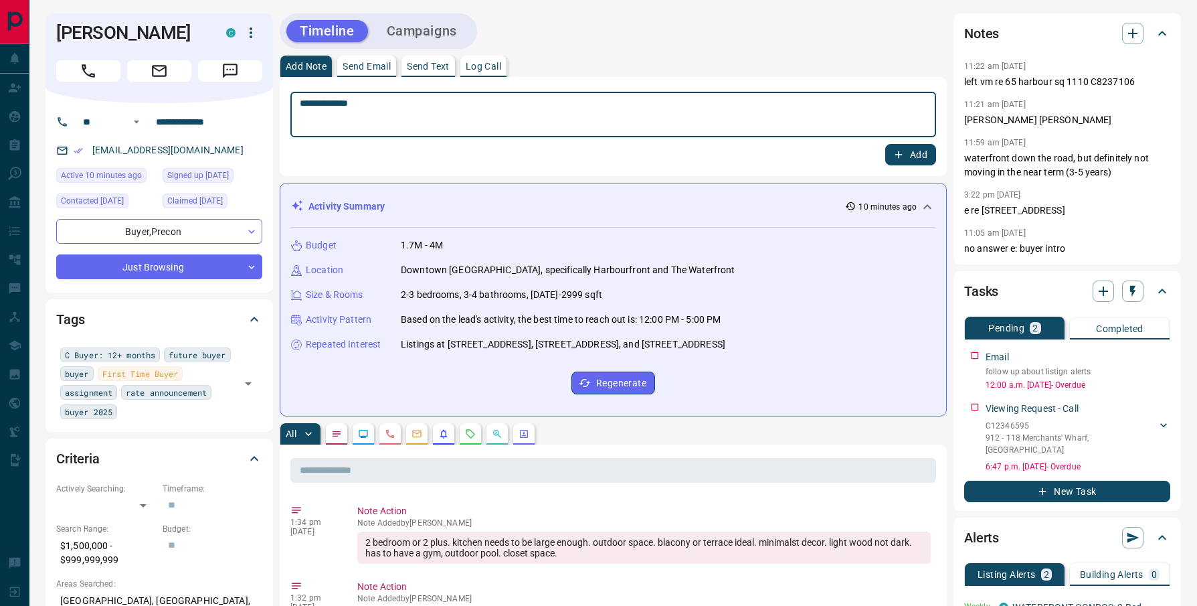
type textarea "**********"
click at [883, 151] on div "Add" at bounding box center [613, 154] width 646 height 21
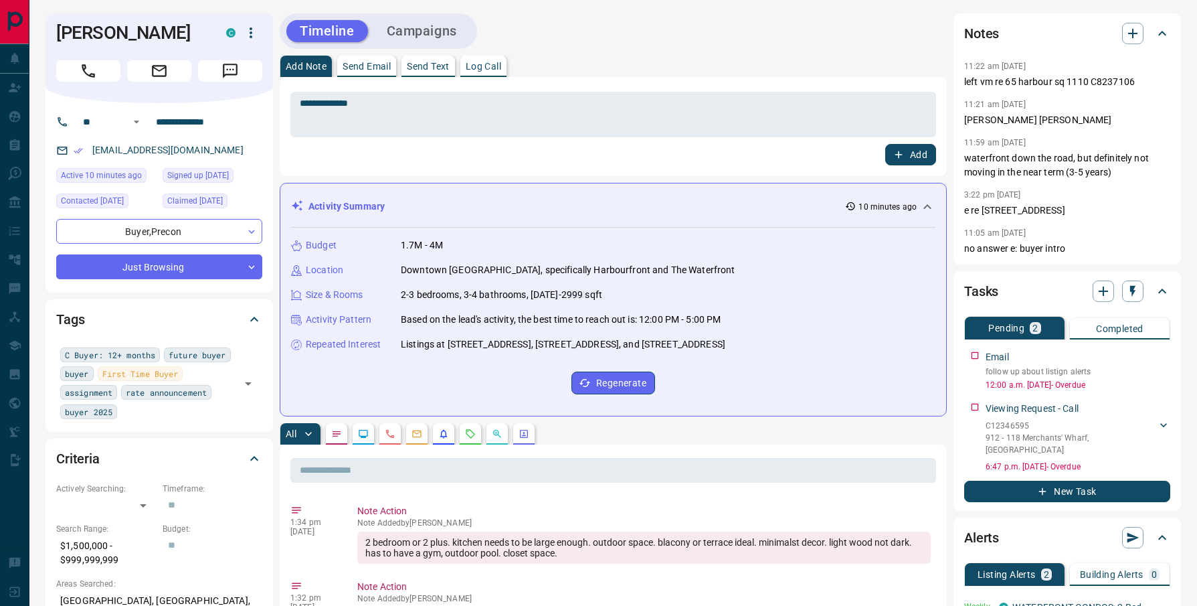
click at [906, 151] on button "Add" at bounding box center [910, 154] width 51 height 21
click at [550, 168] on div "**********" at bounding box center [613, 126] width 667 height 99
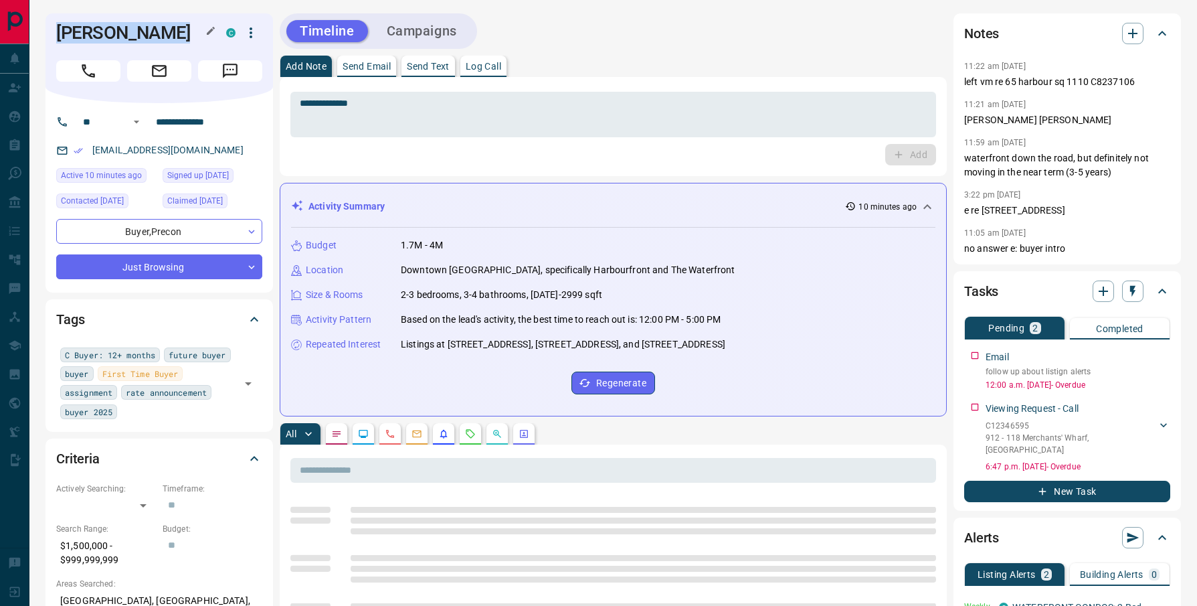
drag, startPoint x: 530, startPoint y: 162, endPoint x: 199, endPoint y: 47, distance: 350.6
click at [401, 161] on div "**********" at bounding box center [613, 126] width 667 height 99
drag, startPoint x: 393, startPoint y: 159, endPoint x: 82, endPoint y: 15, distance: 342.8
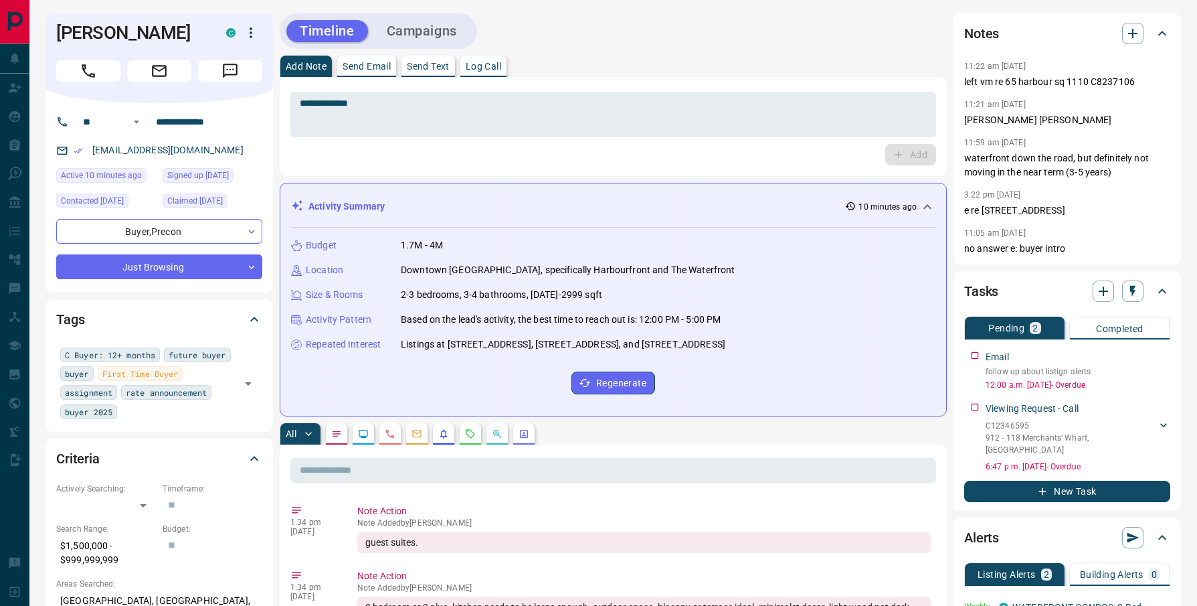
click at [63, 16] on div "[PERSON_NAME] C" at bounding box center [160, 58] width 228 height 90
drag, startPoint x: 60, startPoint y: 25, endPoint x: 376, endPoint y: 151, distance: 340.0
click at [206, 43] on h1 "[PERSON_NAME]" at bounding box center [131, 32] width 150 height 21
drag, startPoint x: 393, startPoint y: 157, endPoint x: 377, endPoint y: 132, distance: 29.9
click at [393, 156] on div "Add" at bounding box center [613, 154] width 646 height 21
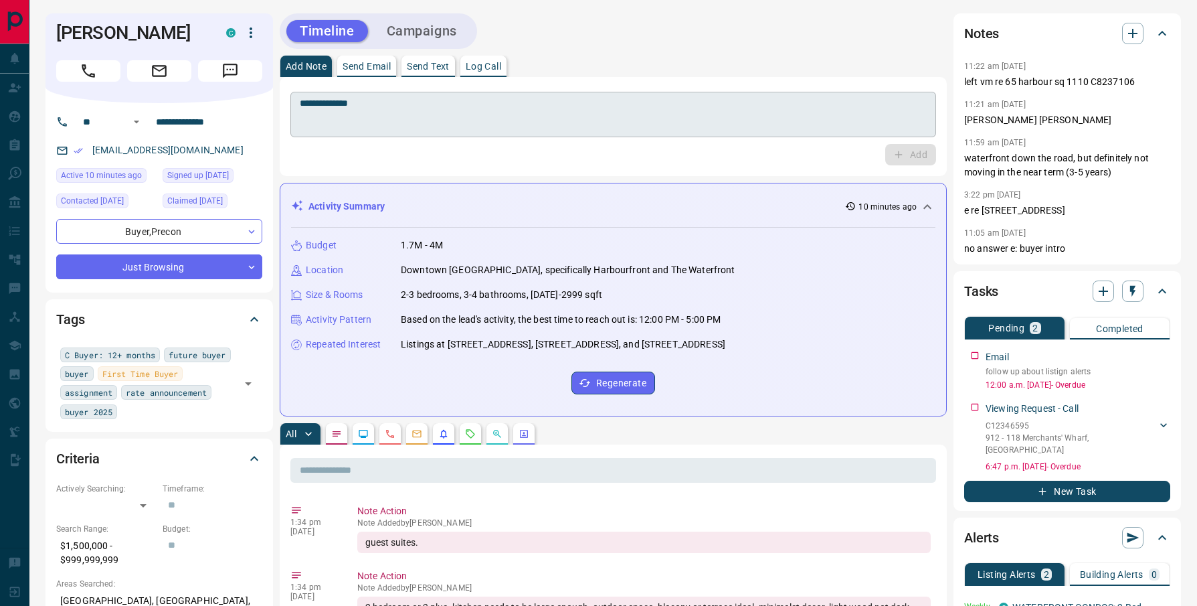
click at [359, 98] on textarea "**********" at bounding box center [613, 115] width 627 height 34
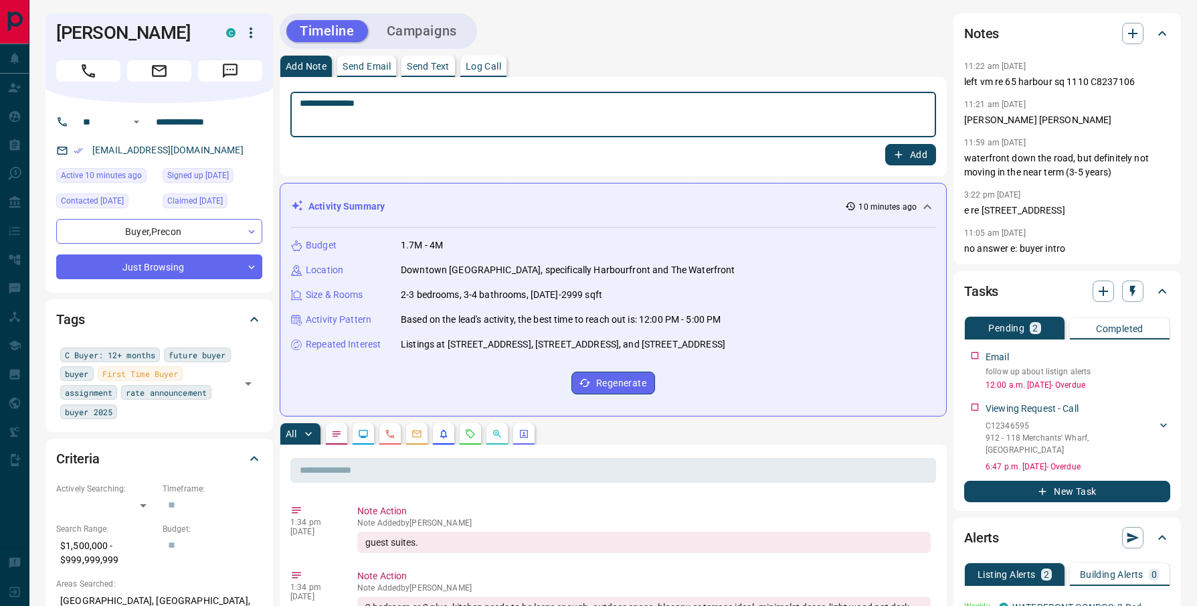
type textarea "**********"
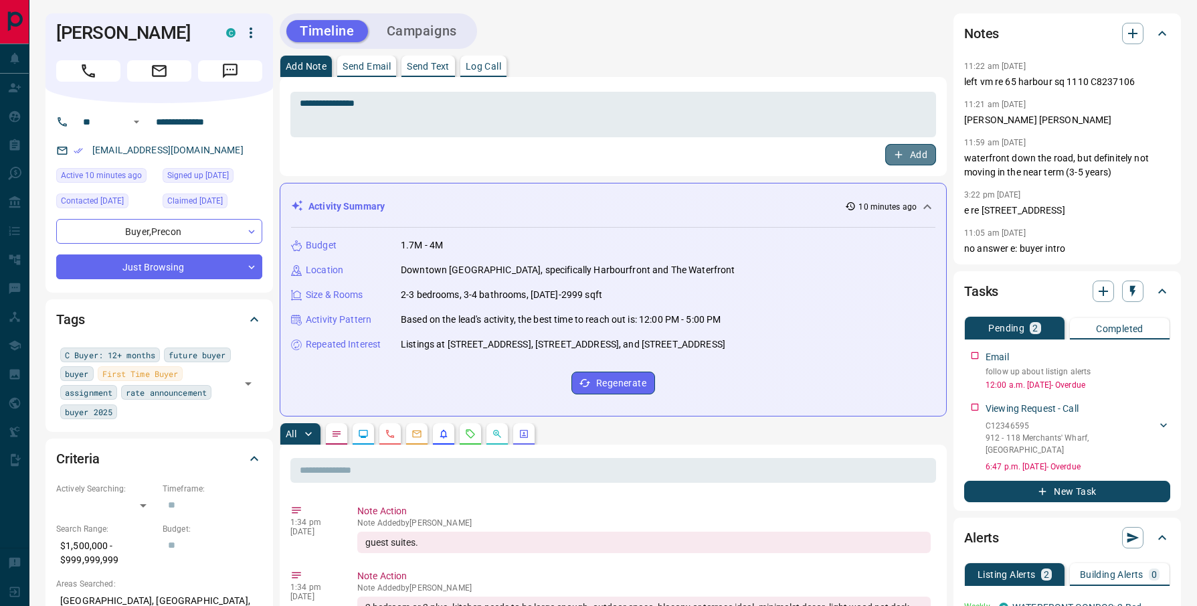
drag, startPoint x: 916, startPoint y: 145, endPoint x: 900, endPoint y: 137, distance: 17.7
click at [917, 145] on button "Add" at bounding box center [910, 154] width 51 height 21
drag, startPoint x: 1101, startPoint y: 244, endPoint x: 1086, endPoint y: 256, distance: 18.6
click at [1101, 244] on p "no answer e: buyer intro" at bounding box center [1067, 249] width 206 height 14
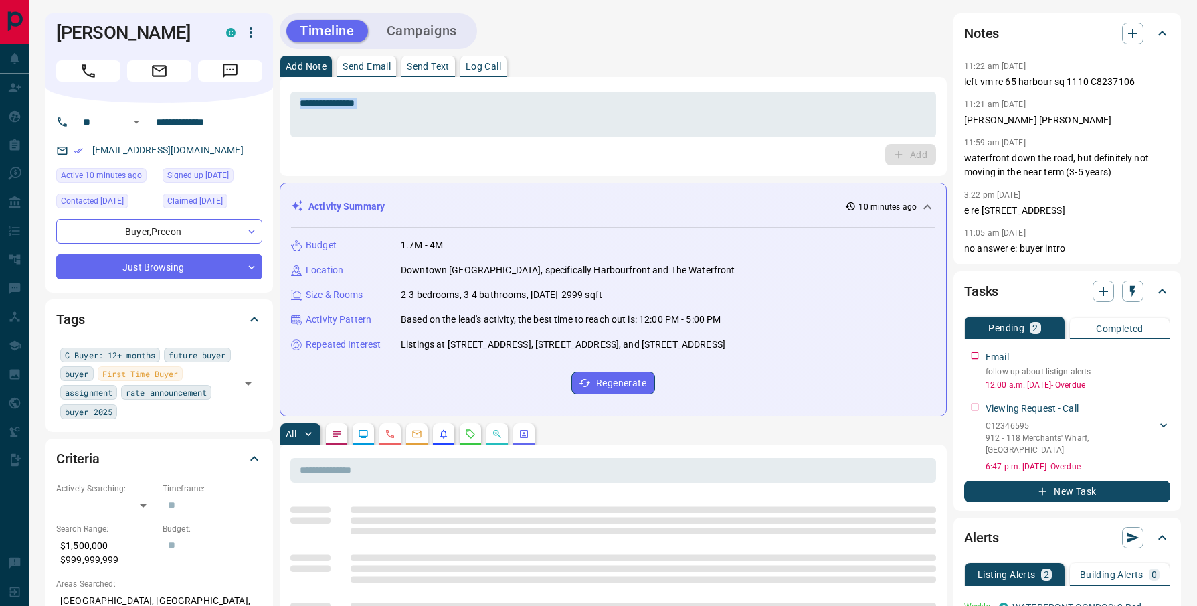
drag, startPoint x: 1099, startPoint y: 258, endPoint x: 749, endPoint y: 55, distance: 404.8
click at [953, 57] on div "Notes 11:22 am [DATE] left vm re 65 harbour sq 1110 C8237106 11:21 am [DATE] [P…" at bounding box center [1067, 138] width 228 height 251
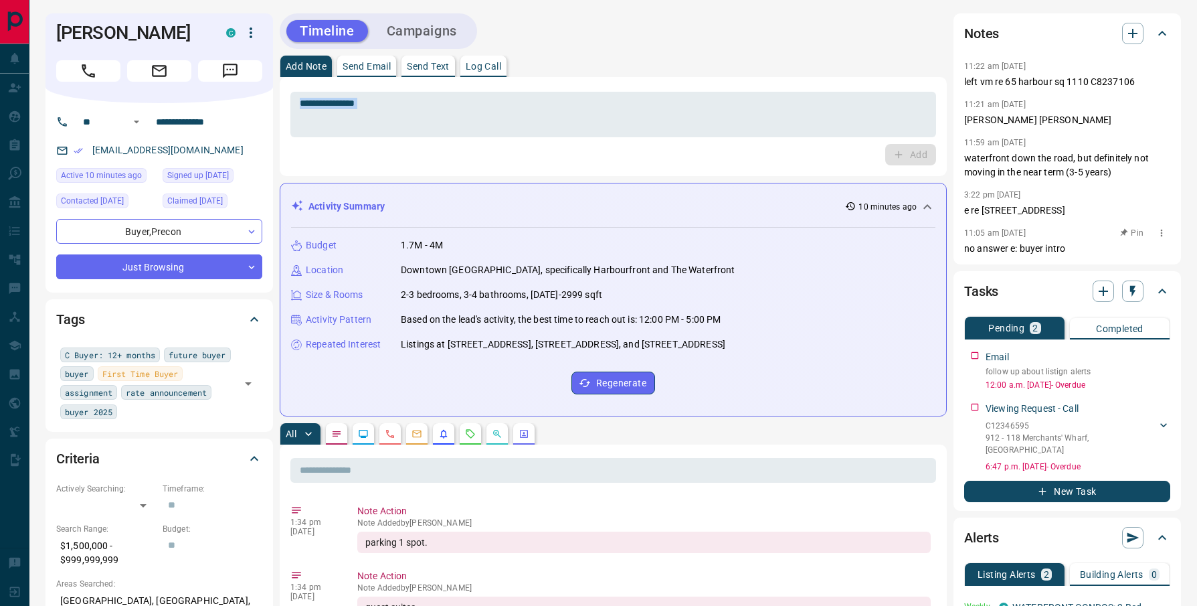
click at [1083, 242] on p "no answer e: buyer intro" at bounding box center [1067, 249] width 206 height 14
drag, startPoint x: 1090, startPoint y: 250, endPoint x: 904, endPoint y: 22, distance: 293.9
click at [964, 58] on div "11:22 am [DATE] left vm re 65 harbour sq 1110 C8237106 11:21 am [DATE] [PERSON_…" at bounding box center [1067, 157] width 206 height 198
click at [1075, 251] on p "no answer e: buyer intro" at bounding box center [1067, 249] width 206 height 14
drag, startPoint x: 1078, startPoint y: 258, endPoint x: 874, endPoint y: -8, distance: 335.5
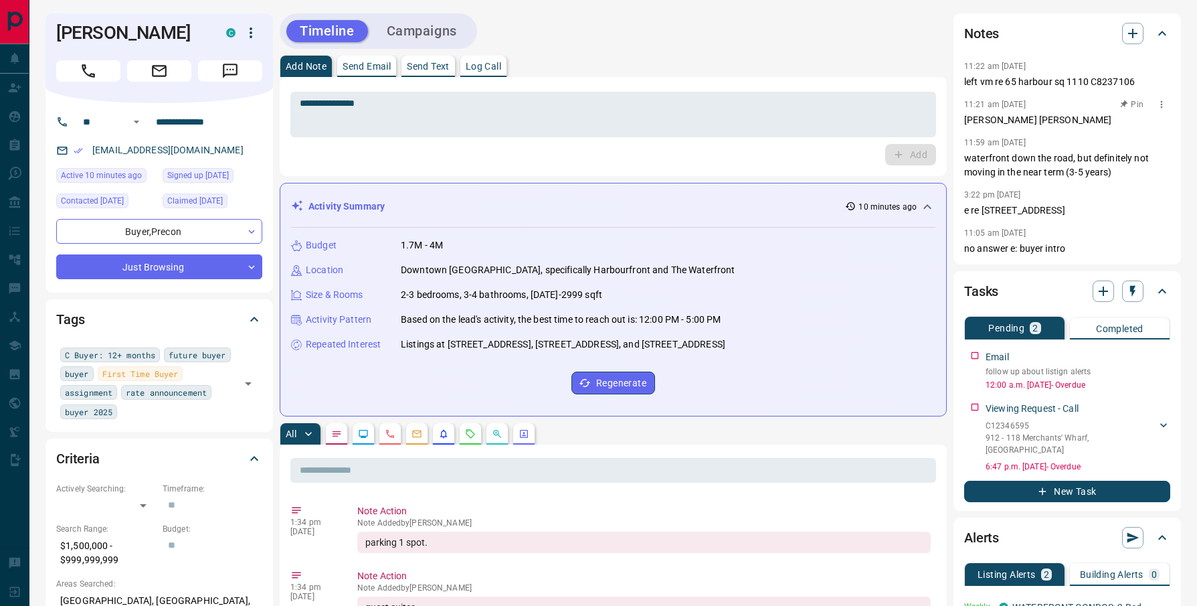
click at [953, 13] on div "Notes 11:22 am [DATE] left vm re 65 harbour sq 1110 C8237106 11:21 am [DATE] Pi…" at bounding box center [1067, 138] width 228 height 251
click at [1074, 252] on p "no answer e: buyer intro" at bounding box center [1067, 249] width 206 height 14
drag, startPoint x: 1071, startPoint y: 245, endPoint x: 879, endPoint y: -17, distance: 324.7
click at [964, 58] on div "11:22 am [DATE] left vm re 65 harbour sq 1110 C8237106 11:21 am [DATE] [PERSON_…" at bounding box center [1067, 157] width 206 height 198
click at [1069, 243] on p "no answer e: buyer intro" at bounding box center [1067, 249] width 206 height 14
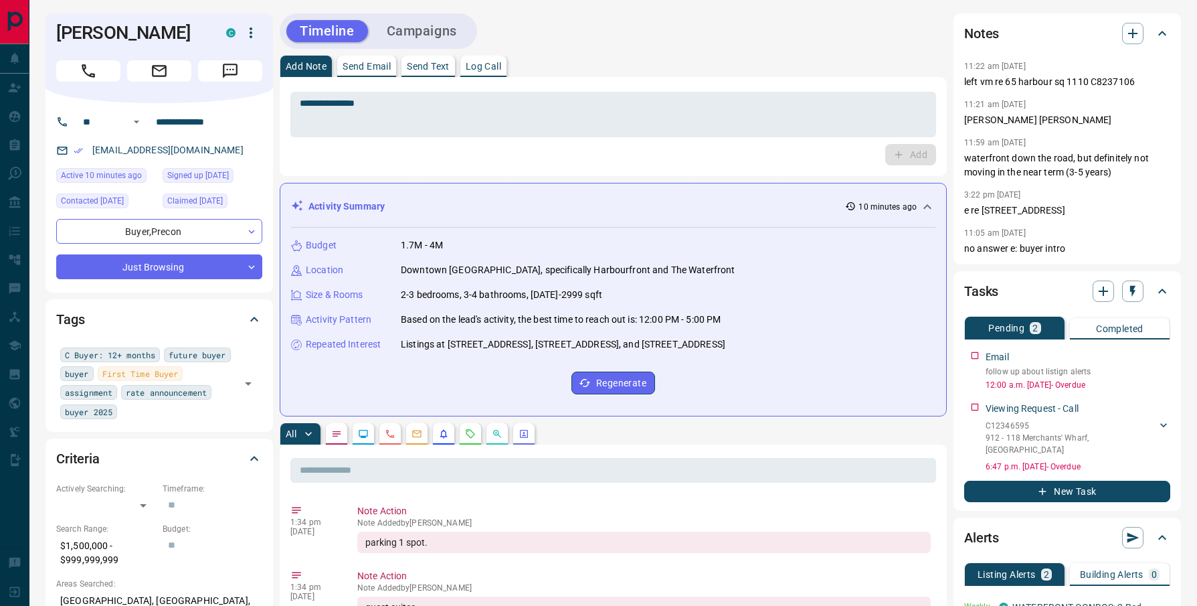
drag, startPoint x: 1057, startPoint y: 221, endPoint x: 887, endPoint y: -41, distance: 311.6
click at [964, 58] on div "11:22 am [DATE] left vm re 65 harbour sq 1110 C8237106 11:21 am [DATE] [PERSON_…" at bounding box center [1067, 157] width 206 height 198
click at [1078, 246] on p "no answer e: buyer intro" at bounding box center [1067, 249] width 206 height 14
drag, startPoint x: 1069, startPoint y: 254, endPoint x: 25, endPoint y: 22, distance: 1068.7
click at [964, 58] on div "11:22 am [DATE] left vm re 65 harbour sq 1110 C8237106 11:21 am [DATE] [PERSON_…" at bounding box center [1067, 157] width 206 height 198
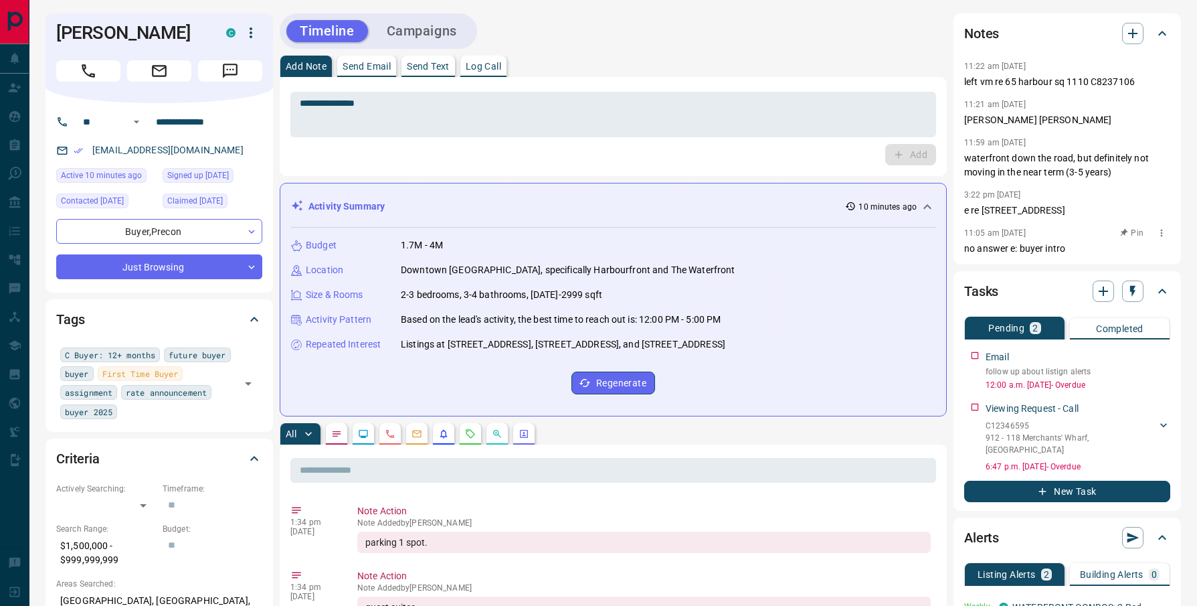
click at [1075, 243] on p "no answer e: buyer intro" at bounding box center [1067, 249] width 206 height 14
drag, startPoint x: 1082, startPoint y: 256, endPoint x: 943, endPoint y: -35, distance: 321.7
click at [964, 58] on div "11:22 am [DATE] left vm re 65 harbour sq 1110 C8237106 11:21 am [DATE] [PERSON_…" at bounding box center [1067, 157] width 206 height 198
click at [1085, 247] on p "no answer e: buyer intro" at bounding box center [1067, 249] width 206 height 14
drag, startPoint x: 1081, startPoint y: 256, endPoint x: 894, endPoint y: 37, distance: 288.1
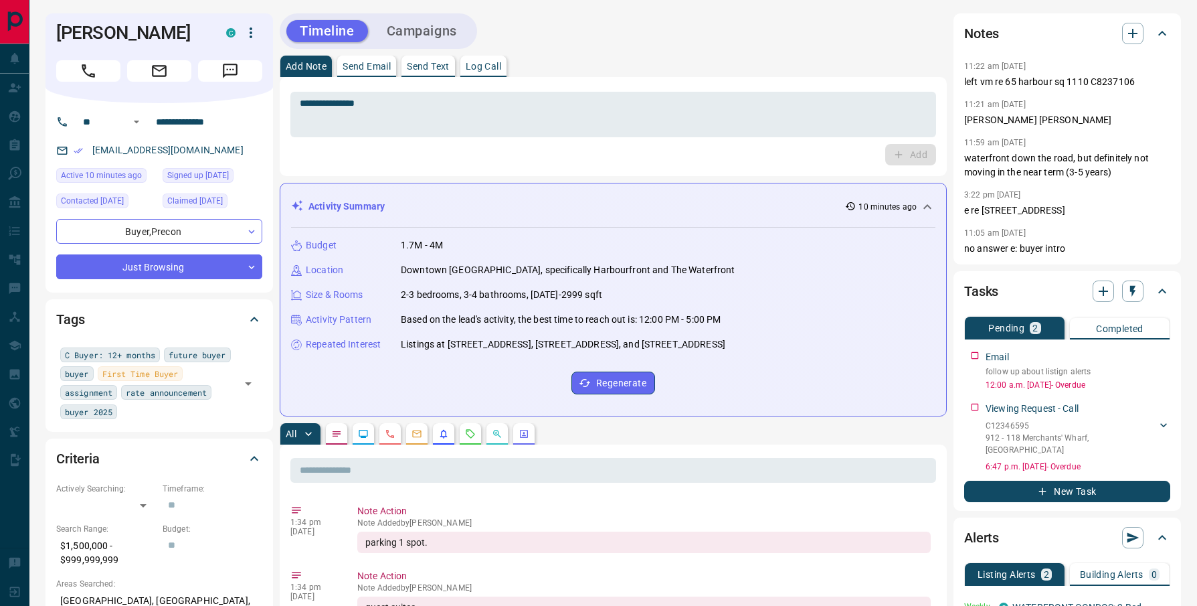
click at [953, 39] on div "Notes 11:22 am [DATE] left vm re 65 harbour sq 1110 C8237106 11:21 am [DATE] [P…" at bounding box center [1067, 138] width 228 height 251
click at [1075, 254] on p "no answer e: buyer intro" at bounding box center [1067, 249] width 206 height 14
drag, startPoint x: 1075, startPoint y: 254, endPoint x: 891, endPoint y: -6, distance: 318.2
click at [964, 58] on div "11:22 am [DATE] left vm re 65 harbour sq 1110 C8237106 11:21 am [DATE] [PERSON_…" at bounding box center [1067, 157] width 206 height 198
drag, startPoint x: 1063, startPoint y: 256, endPoint x: 1048, endPoint y: 254, distance: 15.6
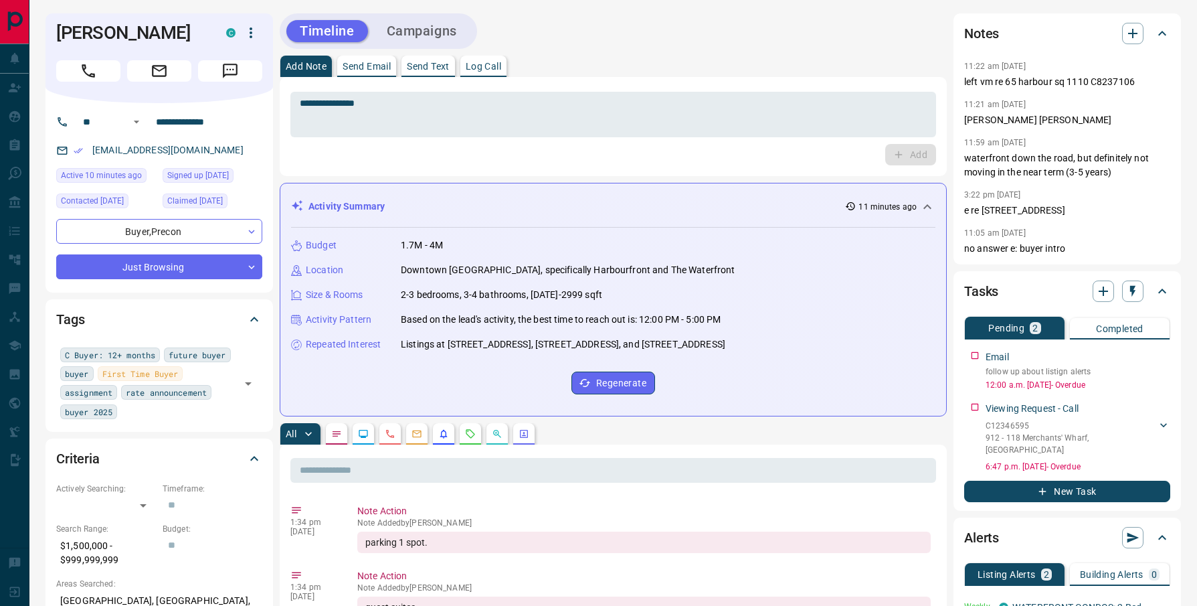
click at [1063, 256] on div "Notes 11:22 am [DATE] left vm re 65 harbour sq 1110 C8237106 11:21 am [DATE] [P…" at bounding box center [1067, 138] width 228 height 251
click at [1079, 254] on p "no answer e: buyer intro" at bounding box center [1067, 249] width 206 height 14
drag, startPoint x: 1082, startPoint y: 261, endPoint x: 277, endPoint y: 38, distance: 835.2
click at [953, 13] on div "Notes 11:22 am [DATE] left vm re 65 harbour sq 1110 C8237106 11:21 am [DATE] [P…" at bounding box center [1067, 138] width 228 height 251
click at [1069, 243] on p "no answer e: buyer intro" at bounding box center [1067, 249] width 206 height 14
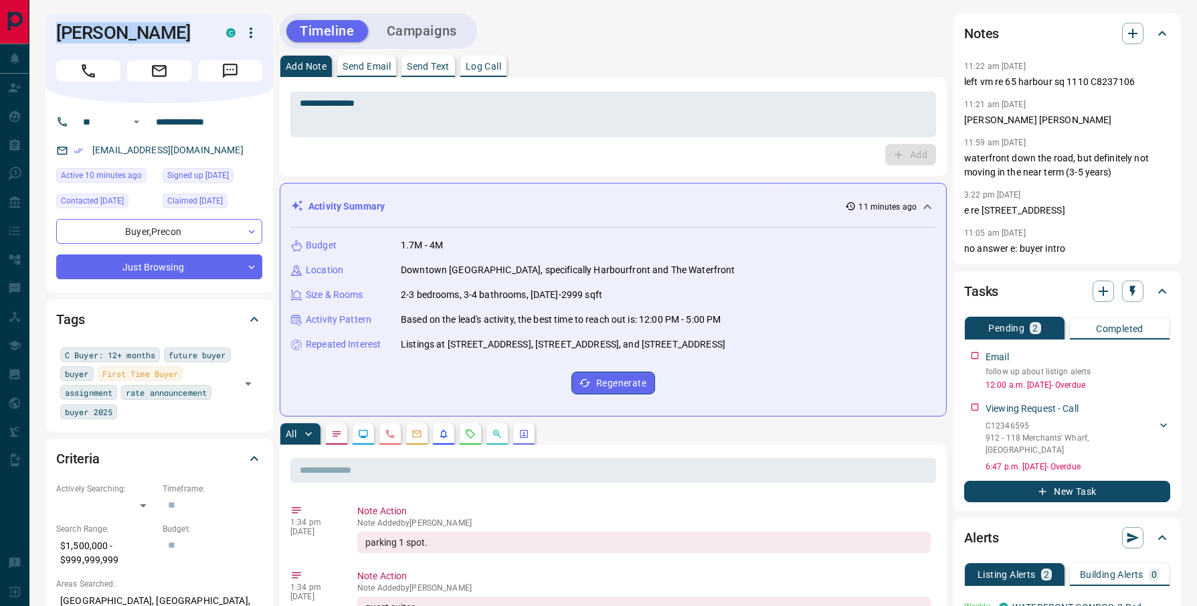
drag, startPoint x: 1105, startPoint y: 243, endPoint x: 407, endPoint y: 58, distance: 721.3
click at [964, 58] on div "11:22 am [DATE] left vm re 65 harbour sq 1110 C8237106 11:21 am [DATE] [PERSON_…" at bounding box center [1067, 157] width 206 height 198
click at [1081, 250] on p "no answer e: buyer intro" at bounding box center [1067, 249] width 206 height 14
drag, startPoint x: 1083, startPoint y: 248, endPoint x: 139, endPoint y: 42, distance: 966.4
click at [964, 58] on div "11:22 am [DATE] left vm re 65 harbour sq 1110 C8237106 11:21 am [DATE] [PERSON_…" at bounding box center [1067, 157] width 206 height 198
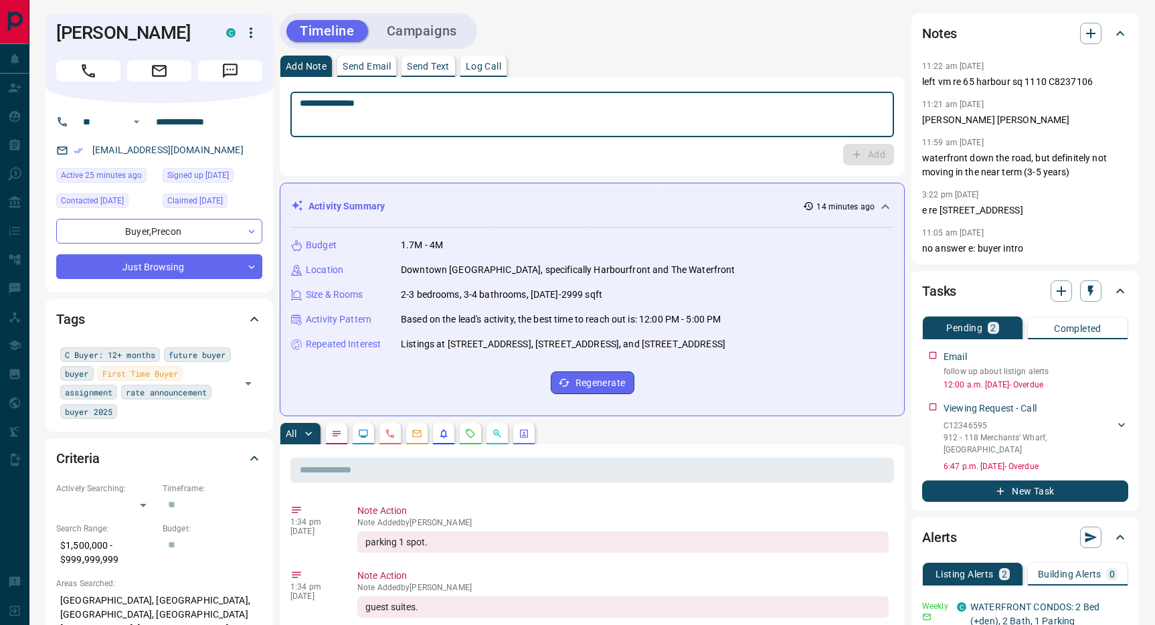
drag, startPoint x: 452, startPoint y: 102, endPoint x: 499, endPoint y: 122, distance: 51.0
click at [452, 102] on textarea "**********" at bounding box center [592, 115] width 585 height 34
type textarea "*****"
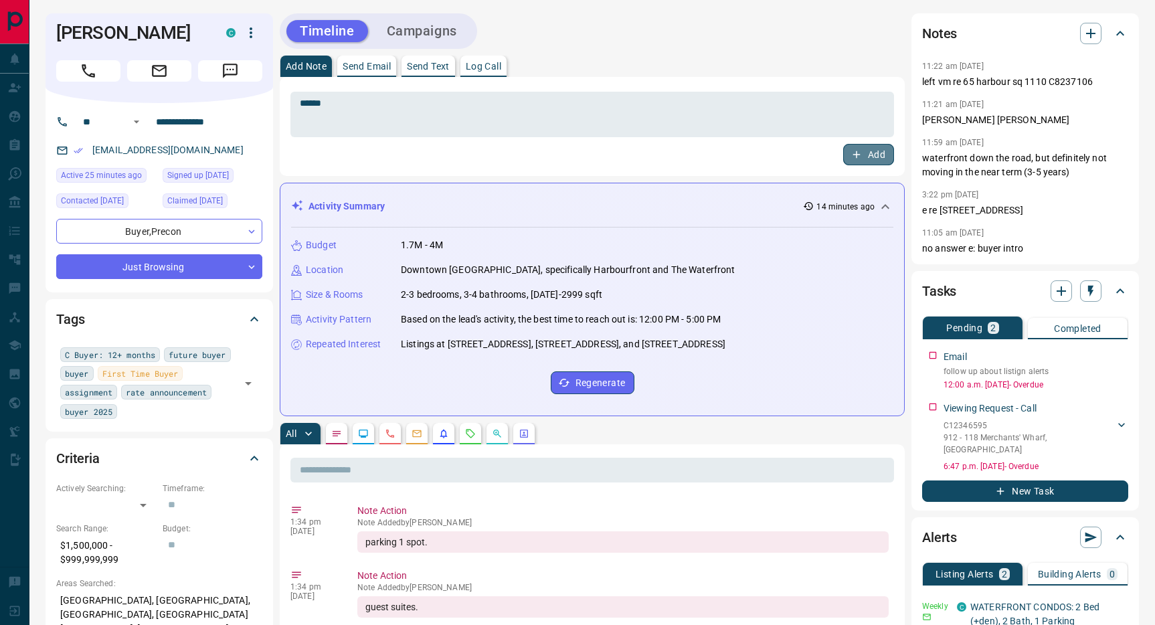
click at [869, 155] on button "Add" at bounding box center [868, 154] width 51 height 21
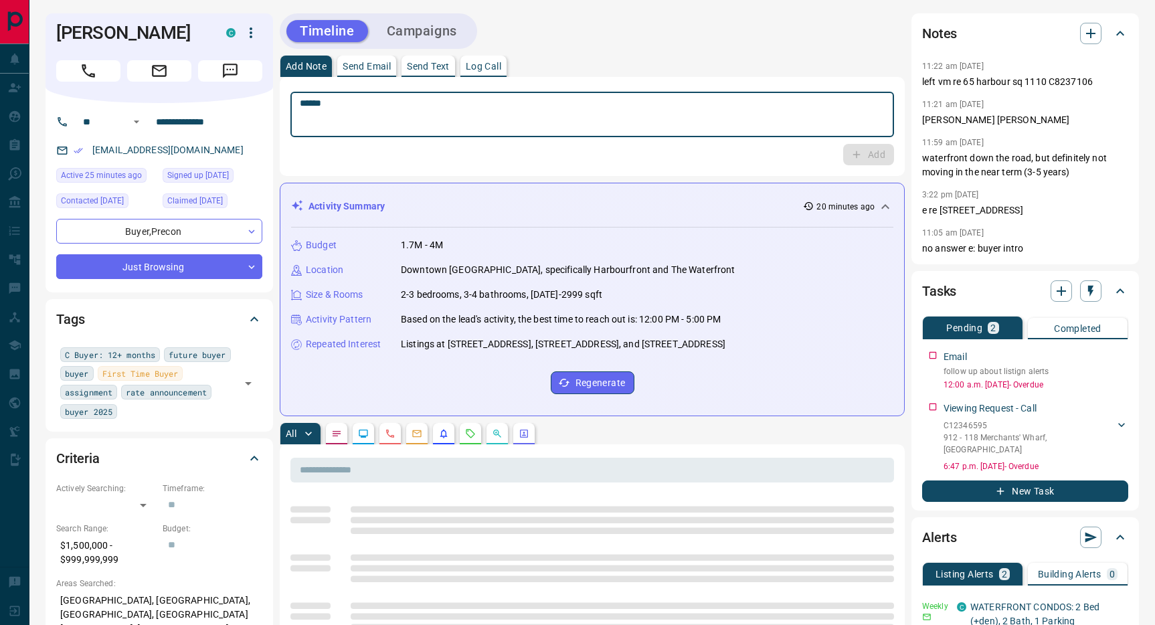
click at [421, 113] on textarea "*****" at bounding box center [592, 115] width 585 height 34
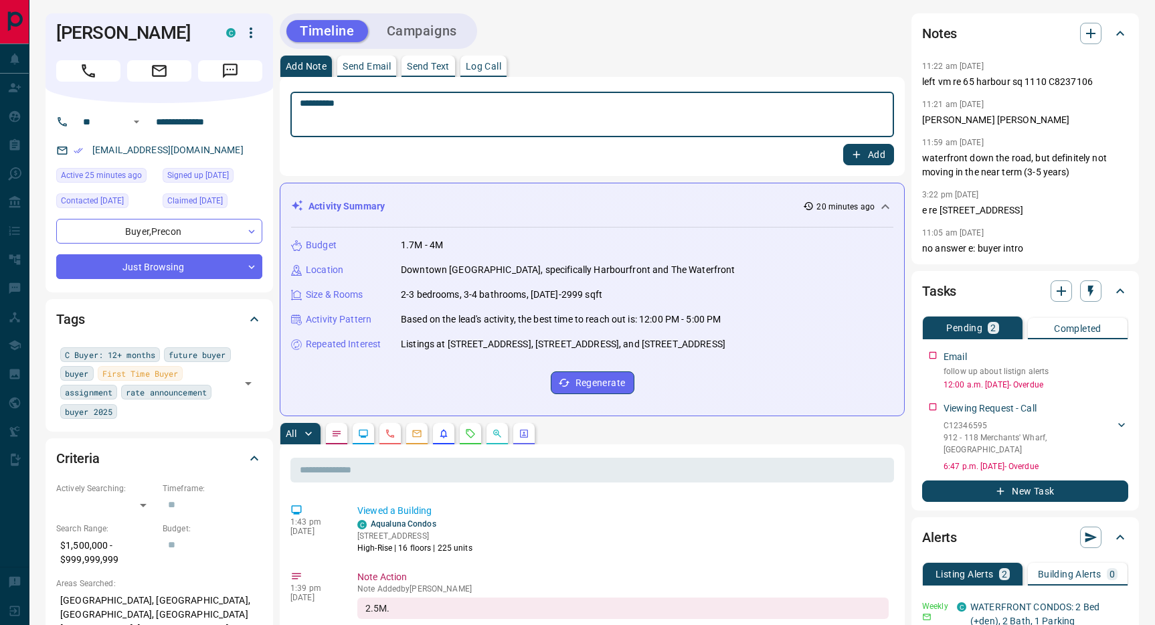
type textarea "*********"
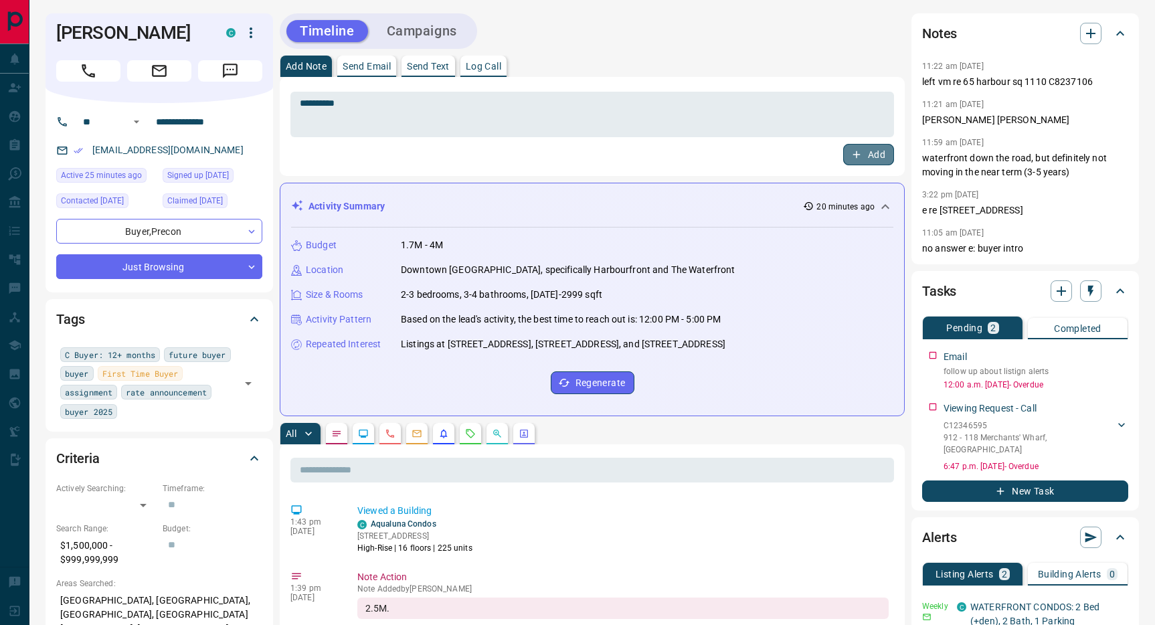
click at [861, 157] on icon "button" at bounding box center [856, 155] width 12 height 12
